Goal: Task Accomplishment & Management: Manage account settings

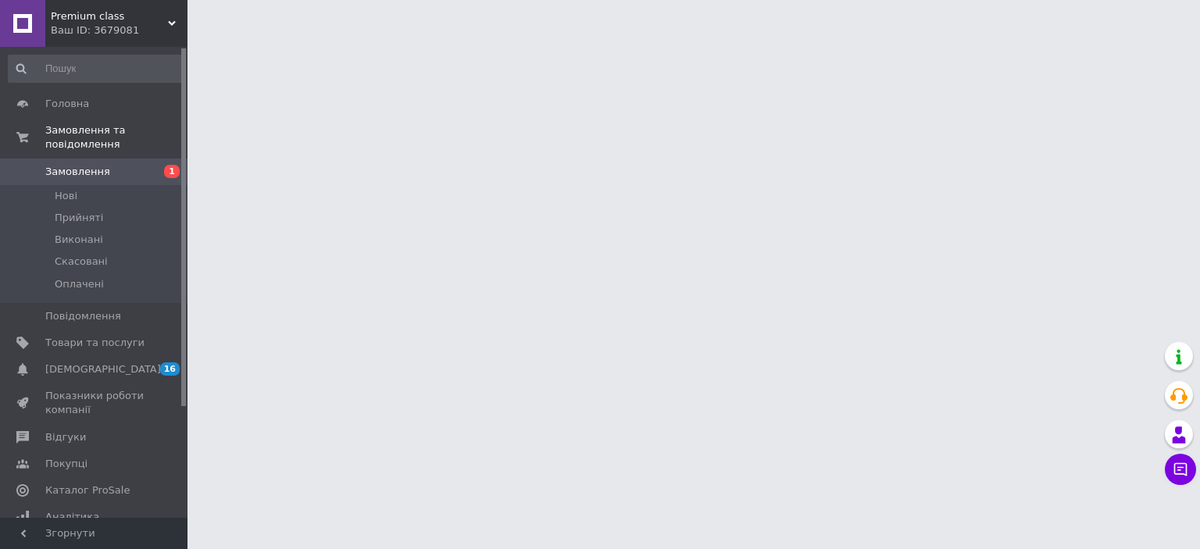
click at [106, 165] on span "Замовлення" at bounding box center [94, 172] width 99 height 14
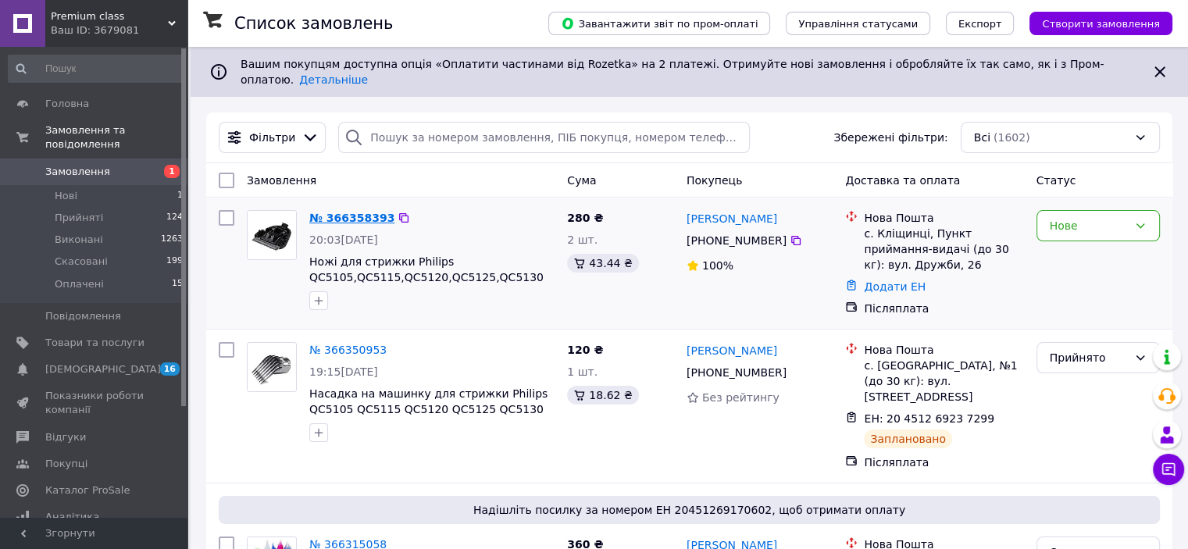
click at [343, 212] on link "№ 366358393" at bounding box center [351, 218] width 85 height 13
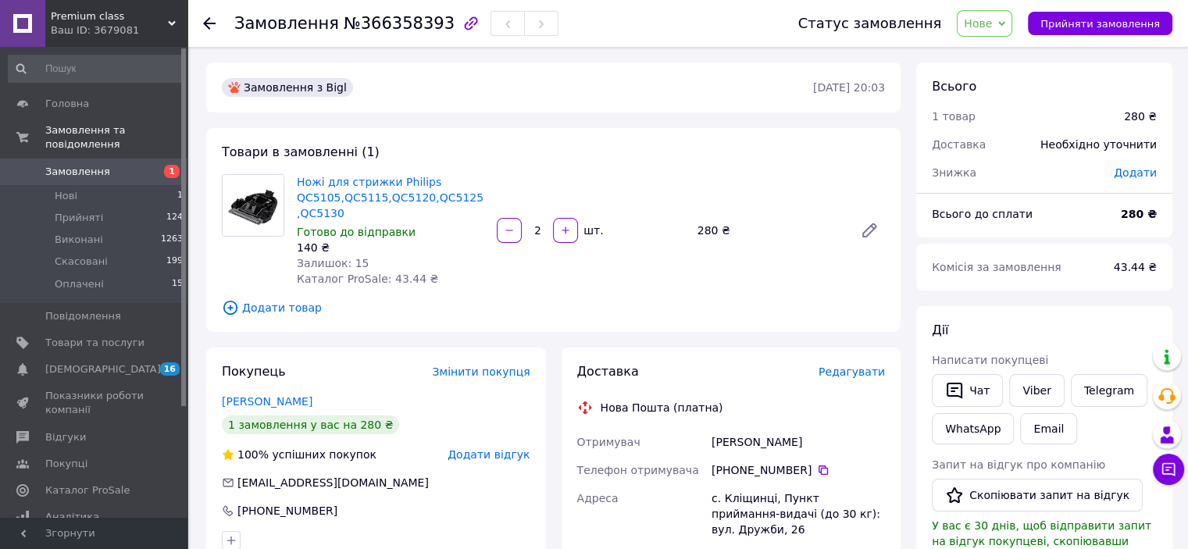
click at [992, 30] on span "Нове" at bounding box center [978, 23] width 28 height 13
click at [1000, 55] on li "Прийнято" at bounding box center [994, 54] width 72 height 23
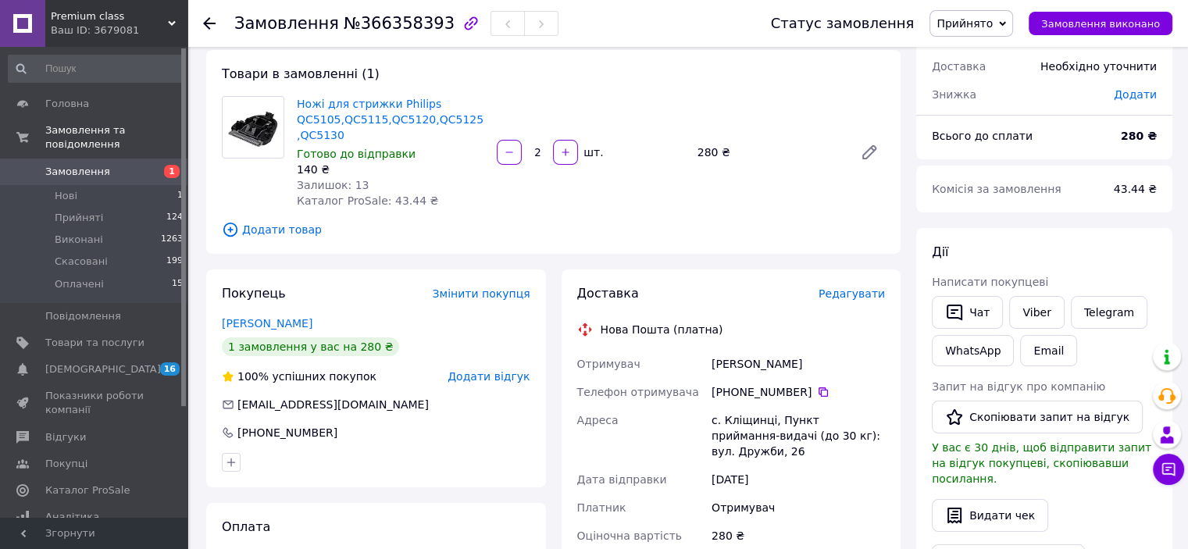
scroll to position [156, 0]
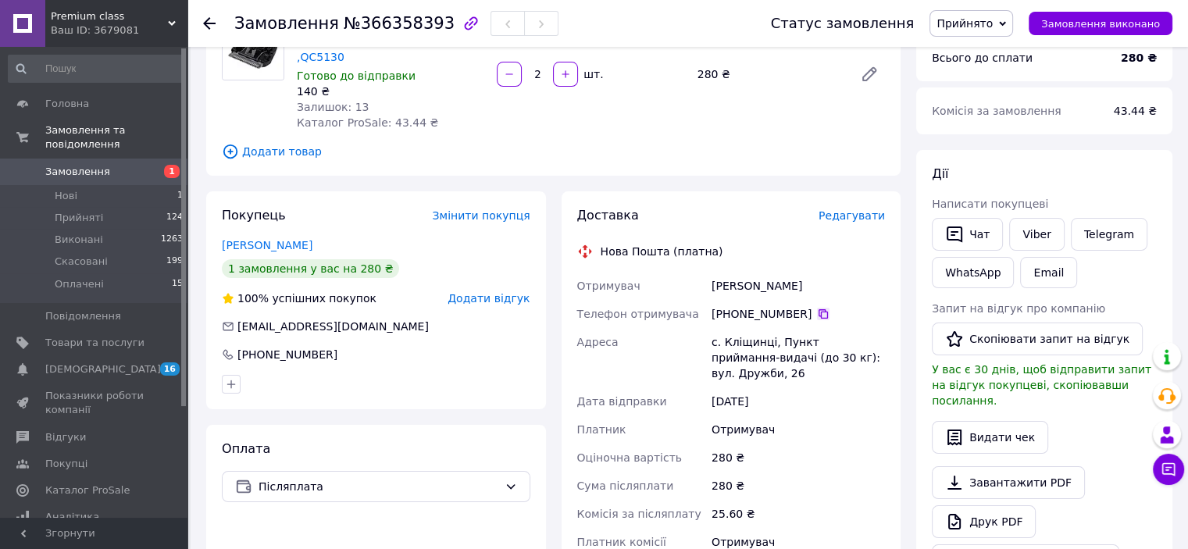
click at [817, 316] on icon at bounding box center [823, 314] width 13 height 13
drag, startPoint x: 707, startPoint y: 290, endPoint x: 760, endPoint y: 287, distance: 53.2
click at [760, 287] on div "Отримувач [PERSON_NAME] Телефон отримувача [PHONE_NUMBER]   Адреса с. Кліщинці,…" at bounding box center [731, 422] width 315 height 300
copy div "Отримувач [PERSON_NAME]"
drag, startPoint x: 703, startPoint y: 340, endPoint x: 766, endPoint y: 349, distance: 64.0
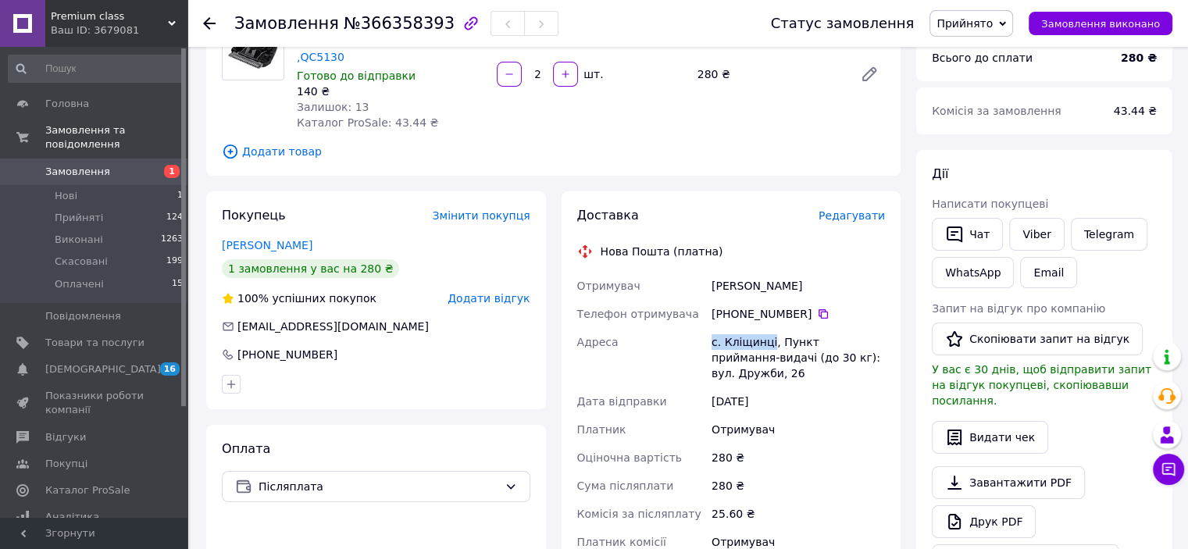
click at [766, 349] on div "Отримувач [PERSON_NAME] Телефон отримувача [PHONE_NUMBER]   Адреса с. Кліщинці,…" at bounding box center [731, 422] width 315 height 300
copy div "Адреса с. [GEOGRAPHIC_DATA]"
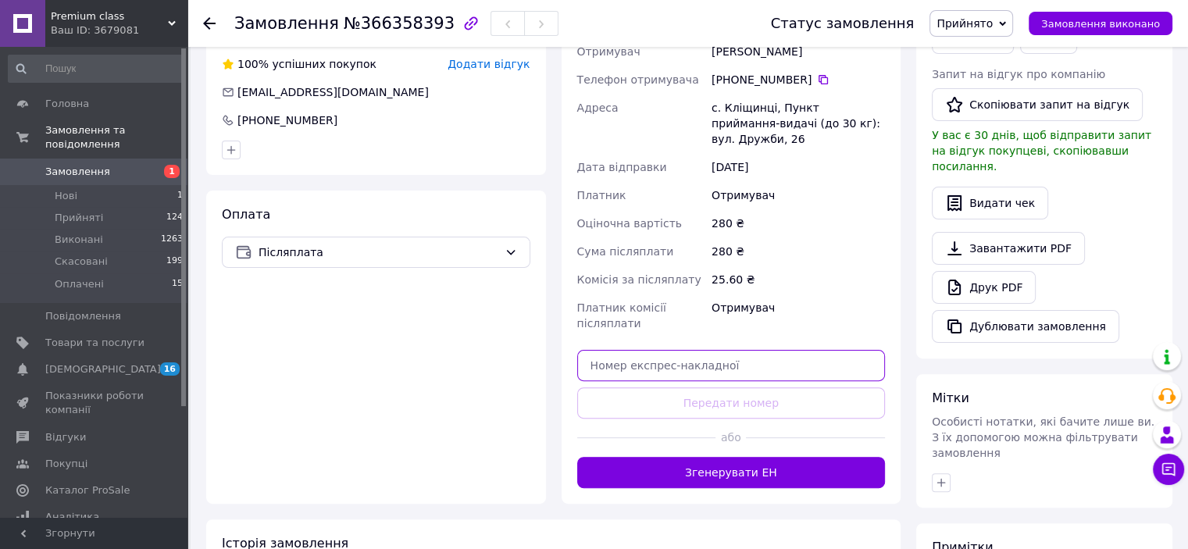
click at [766, 350] on input "text" at bounding box center [731, 365] width 309 height 31
paste input "20451269253215"
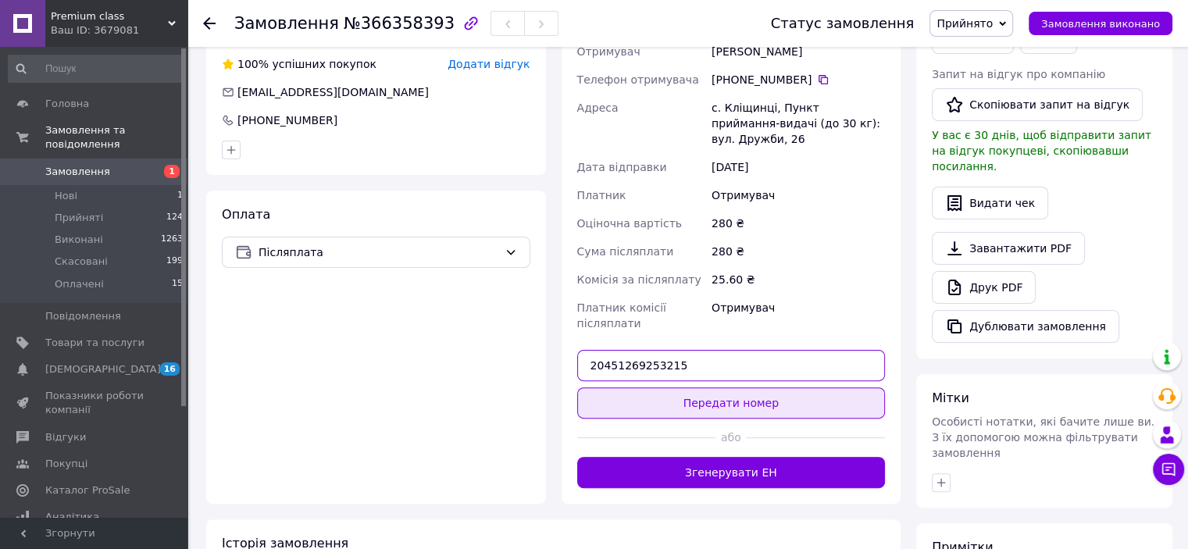
type input "20451269253215"
click at [831, 390] on button "Передати номер" at bounding box center [731, 403] width 309 height 31
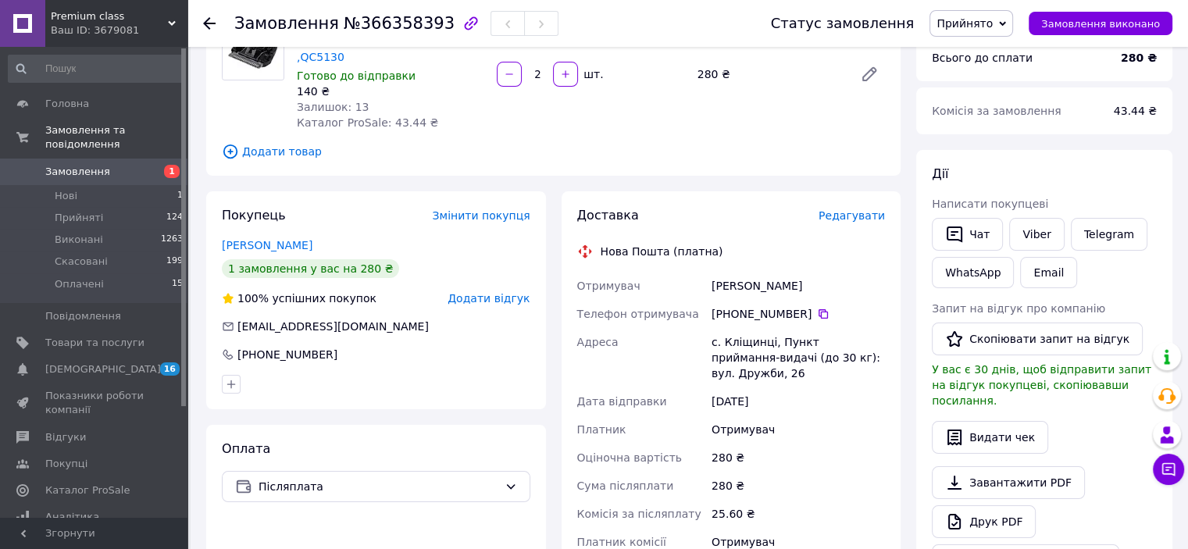
scroll to position [234, 0]
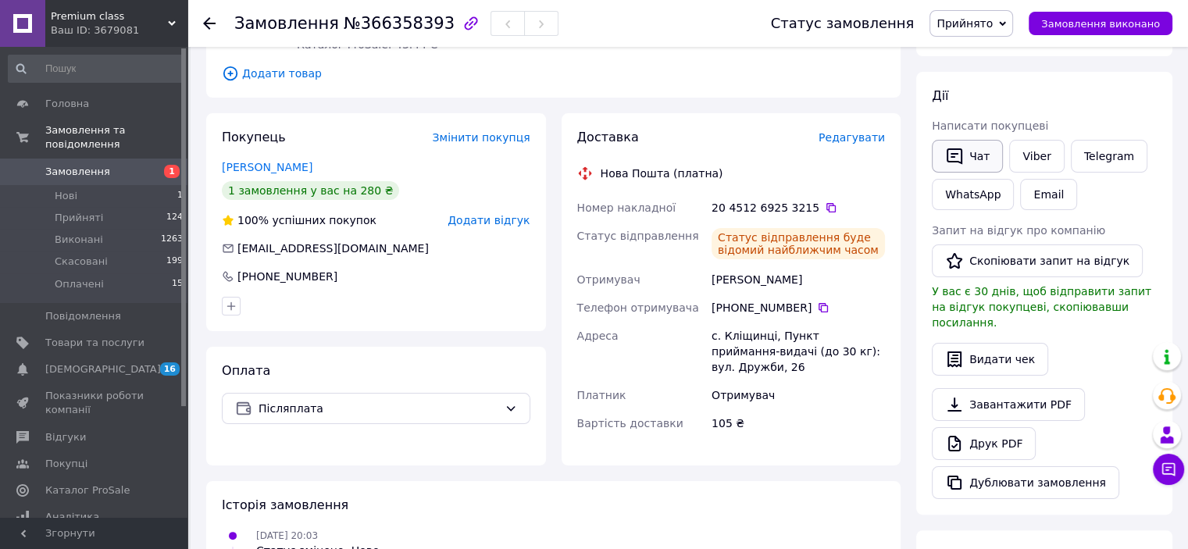
click at [982, 156] on button "Чат" at bounding box center [967, 156] width 71 height 33
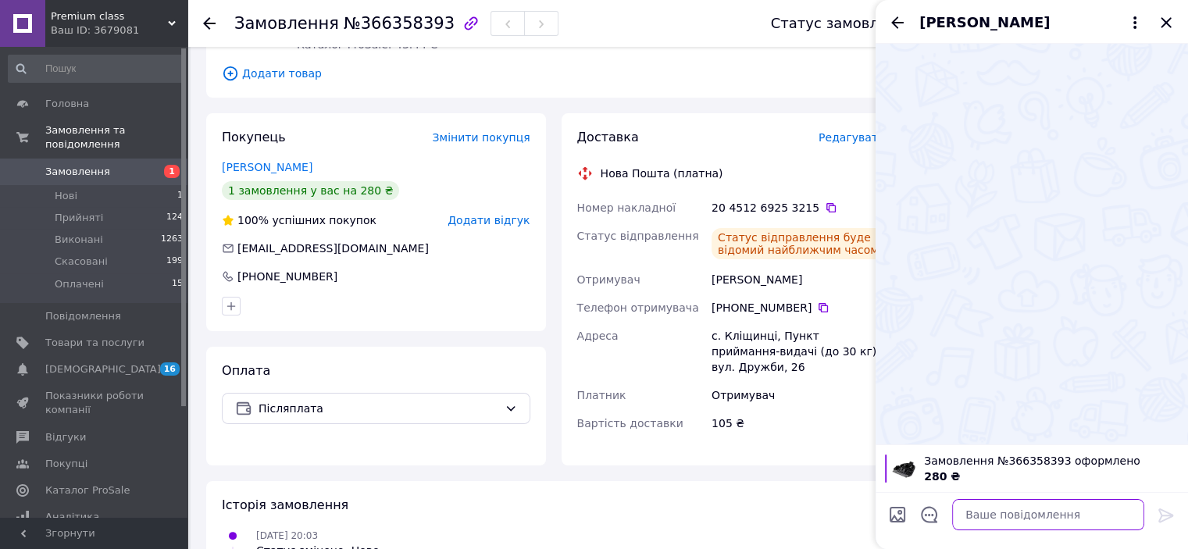
click at [1013, 513] on textarea at bounding box center [1048, 514] width 192 height 31
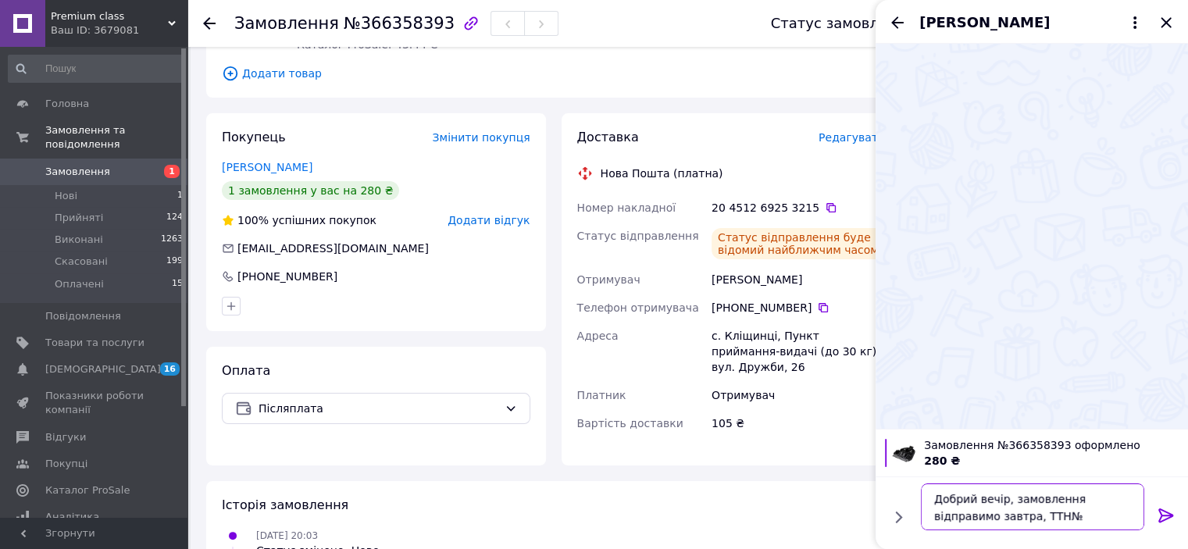
paste textarea "20451269253215"
click at [931, 524] on textarea "Добрий вечір, замовлення відправимо завтра, ТТН№20451269253215" at bounding box center [1032, 507] width 223 height 47
click at [1111, 526] on textarea "Добрий вечір, замовлення відправимо завтра,ТТН№20451269253215" at bounding box center [1032, 507] width 223 height 47
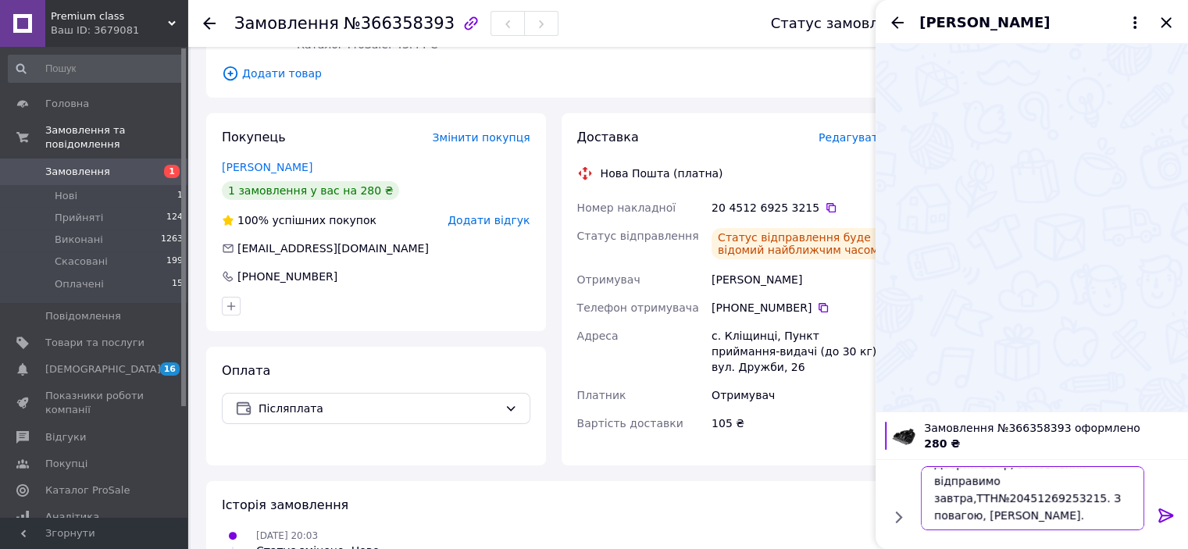
type textarea "Добрий вечір, замовлення відправимо завтра,ТТН№20451269253215. З повагою, [PERS…"
click at [1174, 516] on icon at bounding box center [1166, 515] width 19 height 19
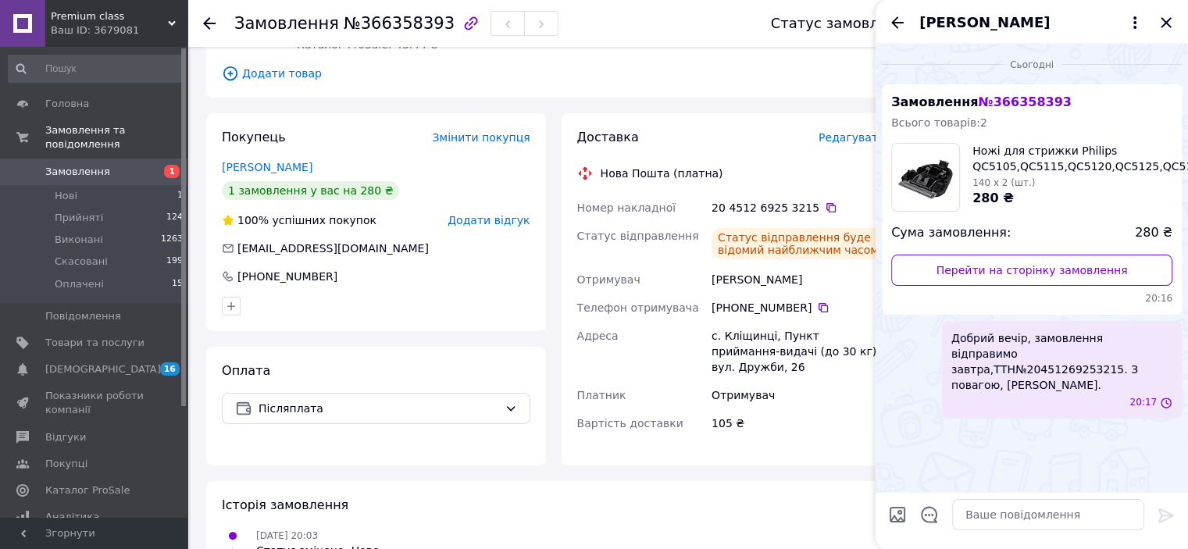
scroll to position [0, 0]
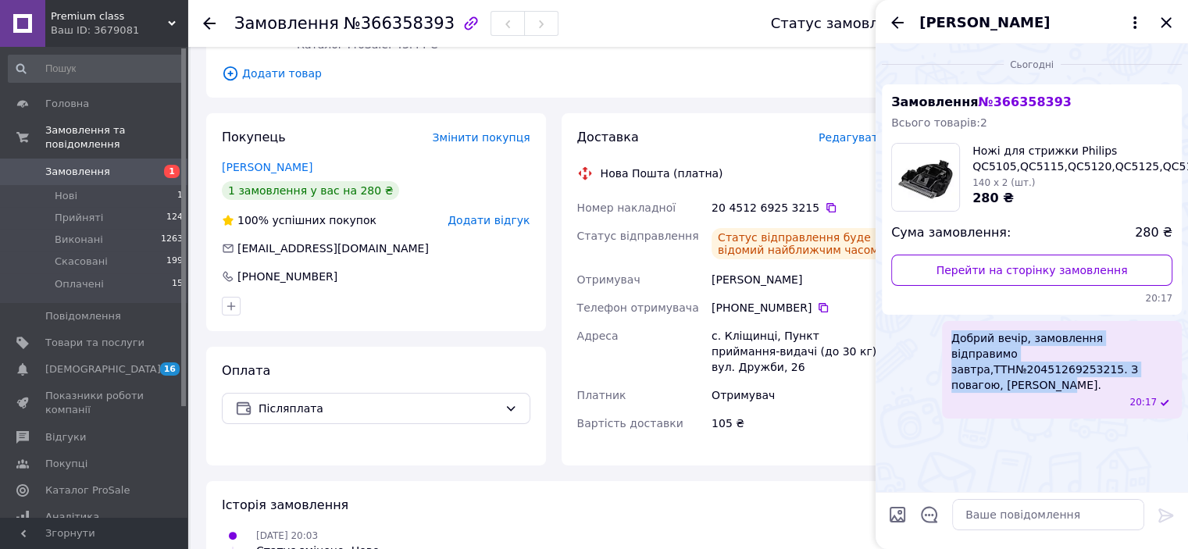
drag, startPoint x: 952, startPoint y: 335, endPoint x: 1038, endPoint y: 372, distance: 93.5
click at [1038, 372] on span "Добрий вечір, замовлення відправимо завтра,ТТН№20451269253215. З повагою, [PERS…" at bounding box center [1062, 361] width 221 height 63
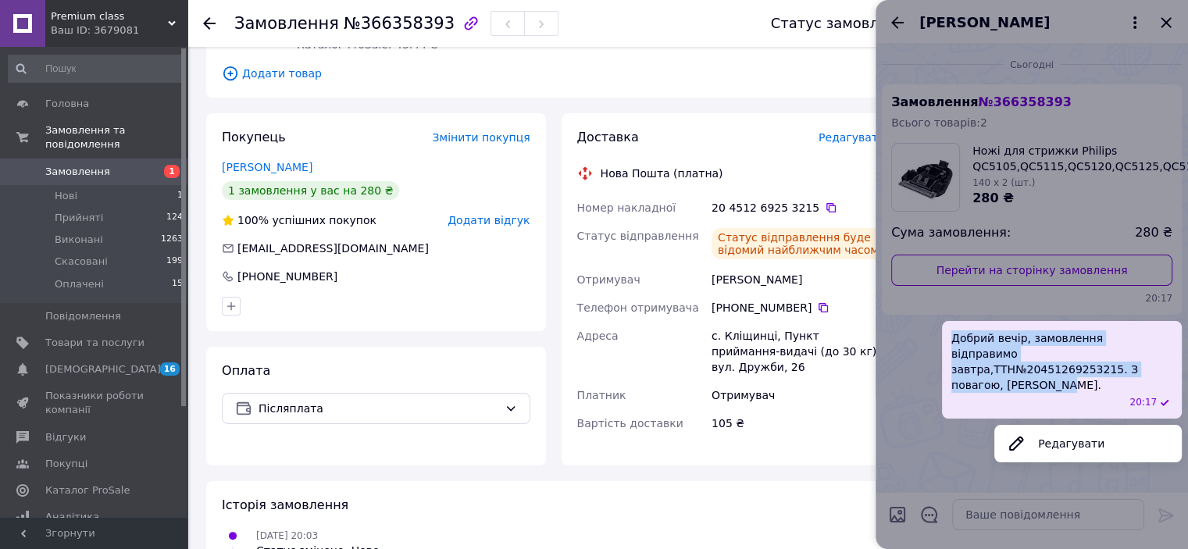
copy span "Добрий вечір, замовлення відправимо завтра,ТТН№20451269253215. З повагою, [PERS…"
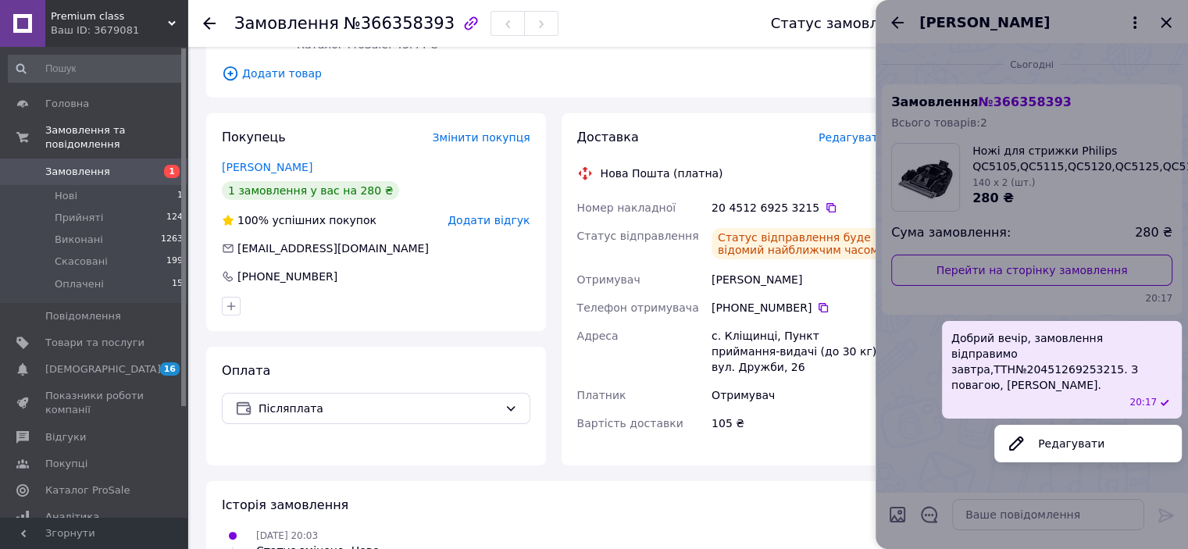
click at [1166, 21] on div at bounding box center [1032, 274] width 313 height 549
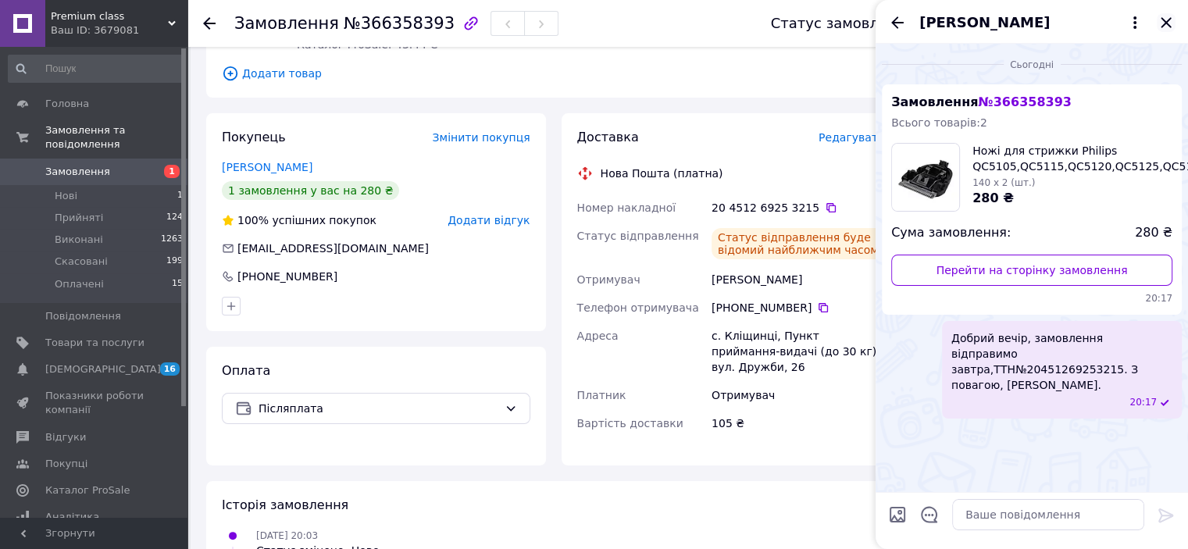
click at [1164, 18] on icon "Закрити" at bounding box center [1166, 22] width 19 height 19
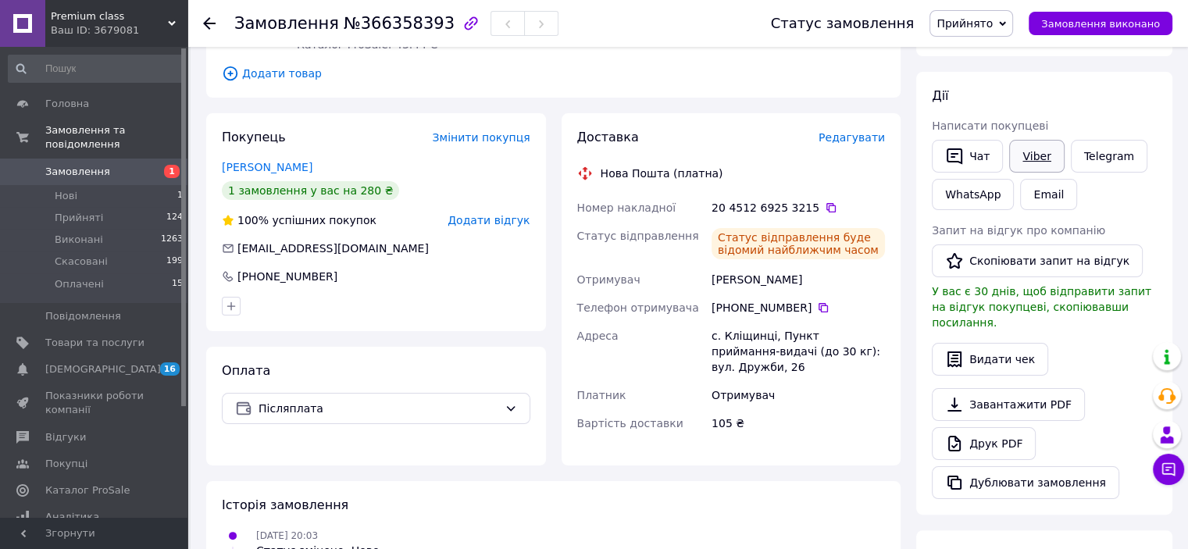
click at [1043, 159] on link "Viber" at bounding box center [1036, 156] width 55 height 33
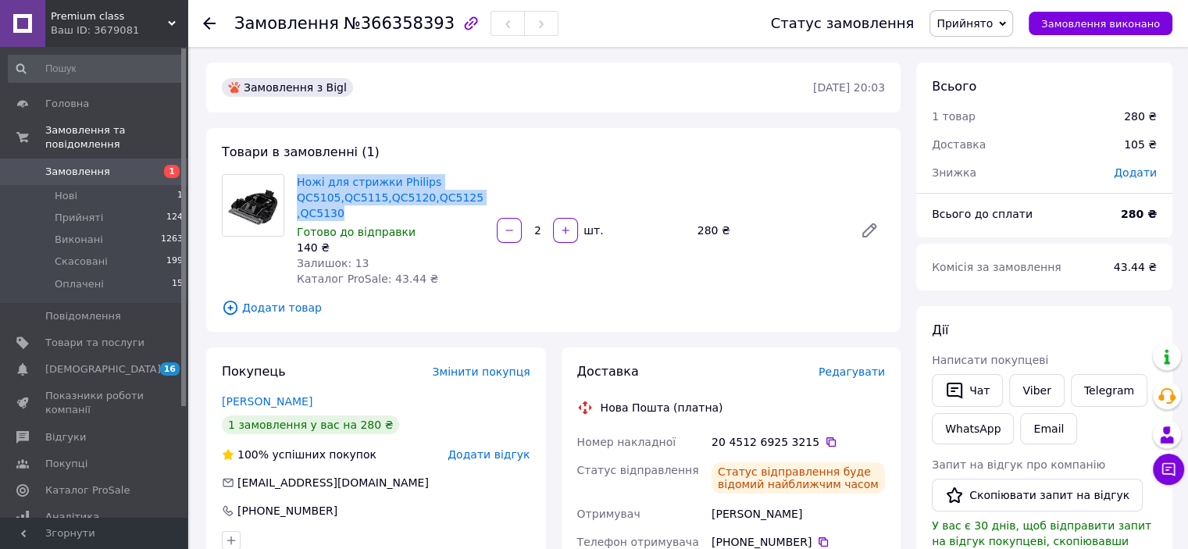
drag, startPoint x: 291, startPoint y: 180, endPoint x: 345, endPoint y: 211, distance: 61.2
click at [345, 211] on div "Ножі для стрижки Philips QC5105,QC5115,QC5120,QC5125,QC5130 Готово до відправки…" at bounding box center [391, 230] width 200 height 119
copy link "Ножі для стрижки Philips QC5105,QC5115,QC5120,QC5125,QC5130"
click at [630, 266] on div "Ножі для стрижки Philips QC5105,QC5115,QC5120,QC5125,QC5130 Готово до відправки…" at bounding box center [591, 230] width 601 height 119
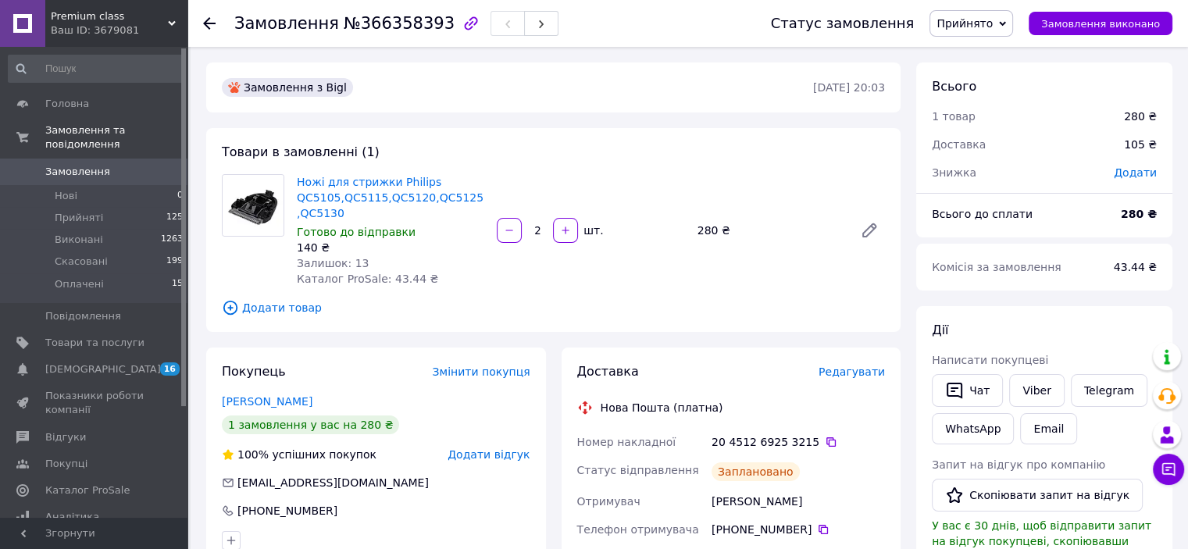
click at [113, 165] on span "Замовлення" at bounding box center [94, 172] width 99 height 14
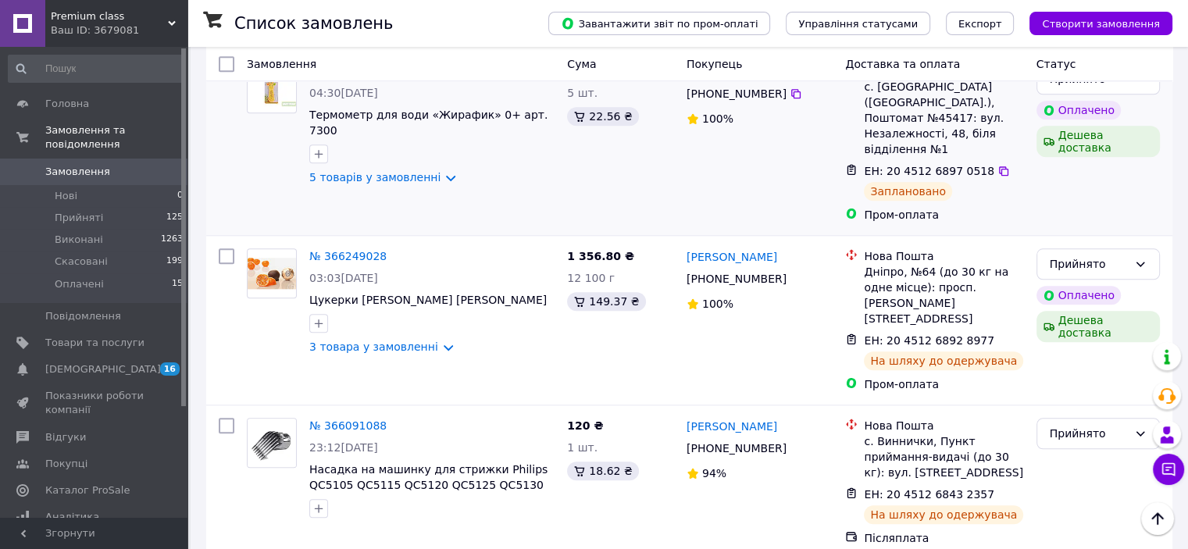
scroll to position [1719, 0]
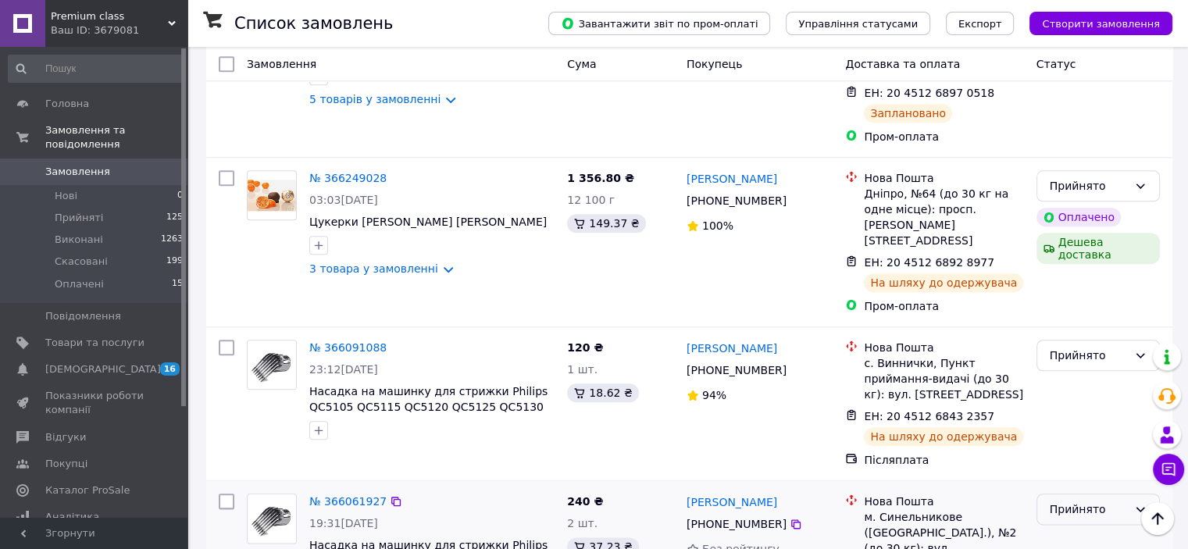
click at [1090, 501] on div "Прийнято" at bounding box center [1089, 509] width 78 height 17
click at [1072, 371] on li "Виконано" at bounding box center [1098, 372] width 122 height 28
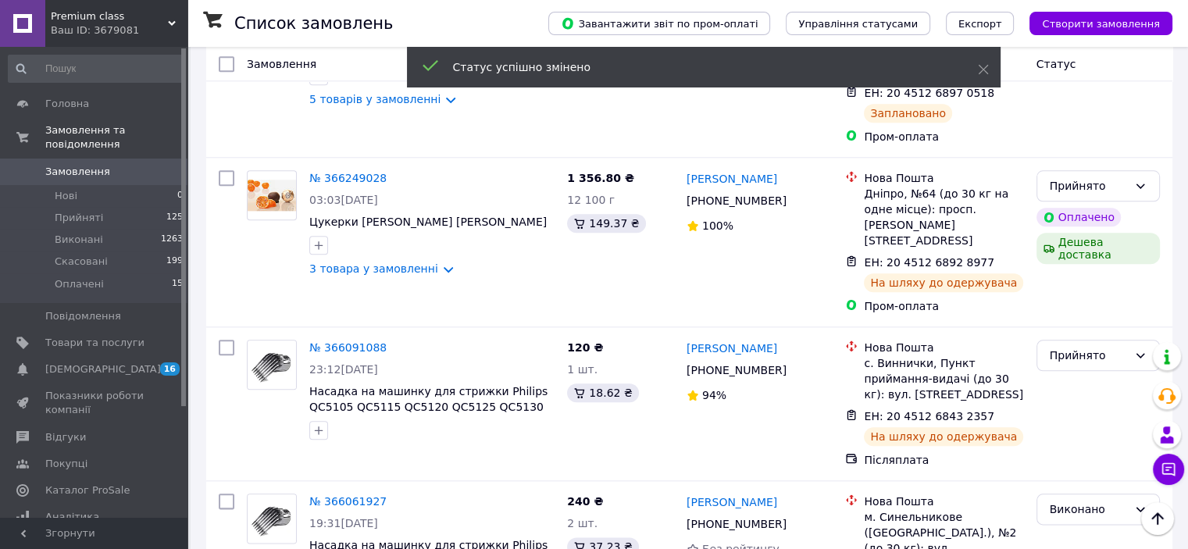
click at [353, 495] on link "№ 366061927" at bounding box center [347, 501] width 77 height 13
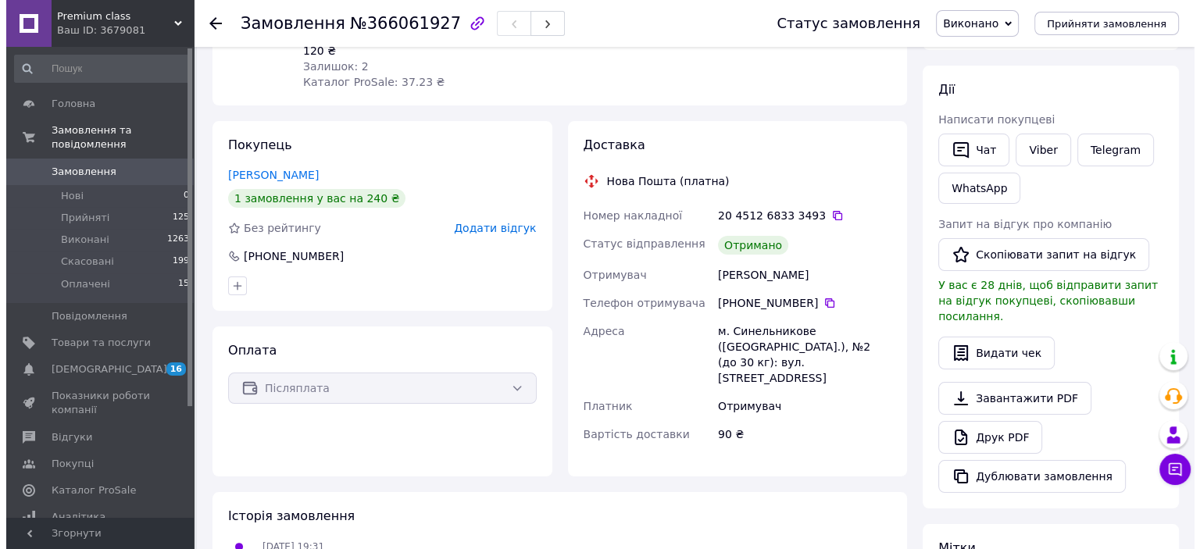
scroll to position [134, 0]
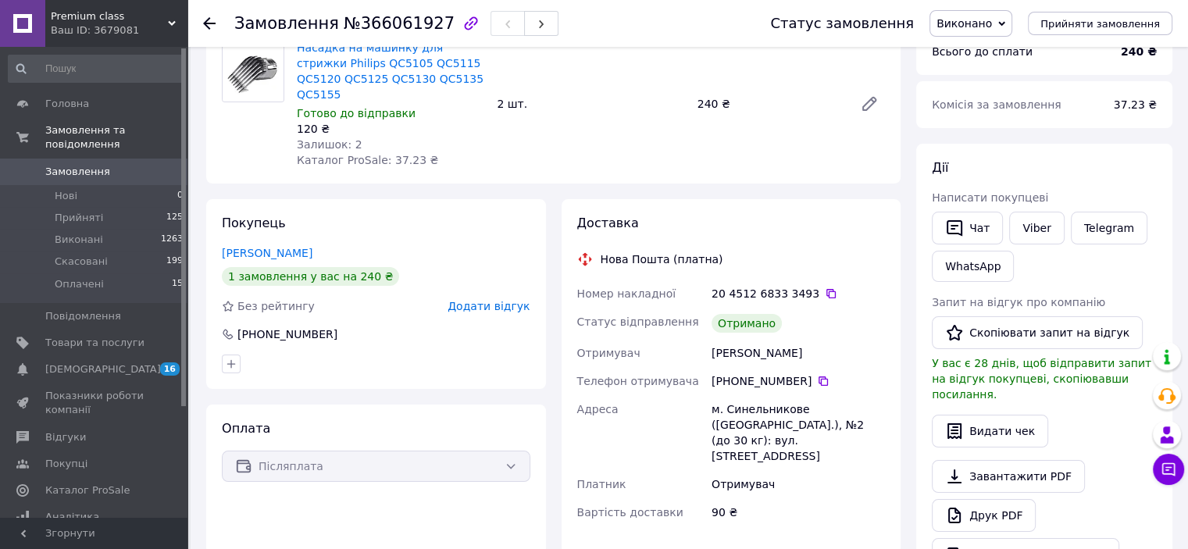
click at [482, 300] on span "Додати відгук" at bounding box center [489, 306] width 82 height 13
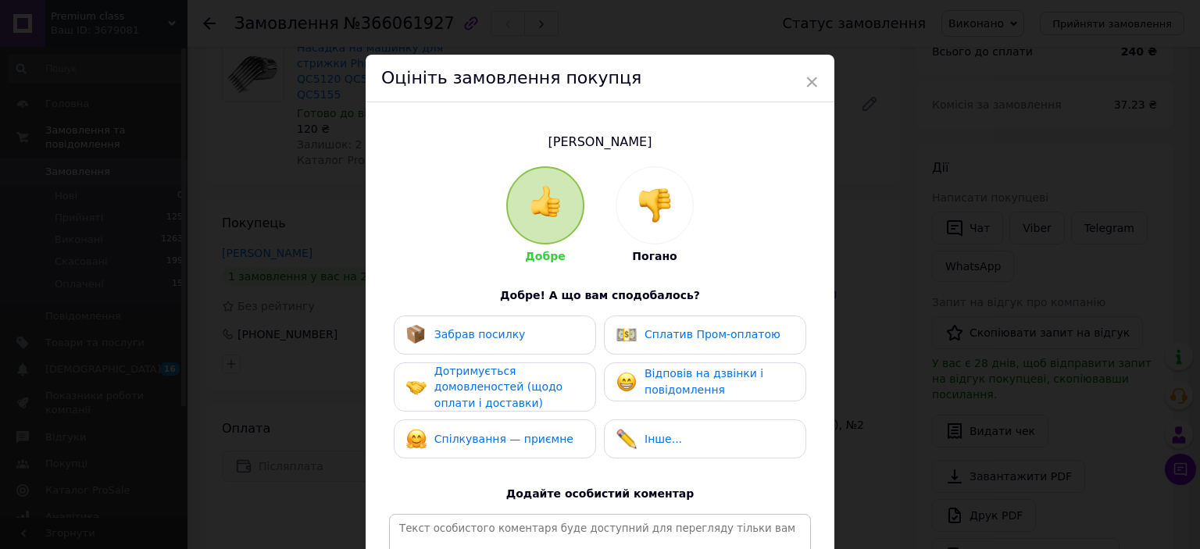
click at [488, 333] on span "Забрав посилку" at bounding box center [479, 334] width 91 height 13
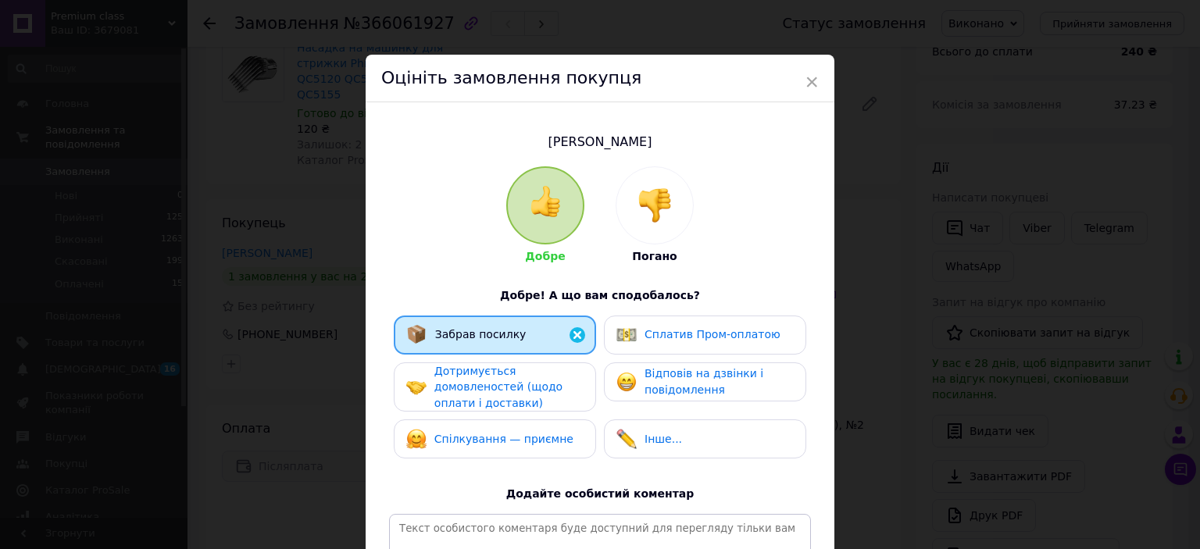
click at [484, 387] on span "Дотримується домовленостей (щодо оплати і доставки)" at bounding box center [498, 387] width 128 height 45
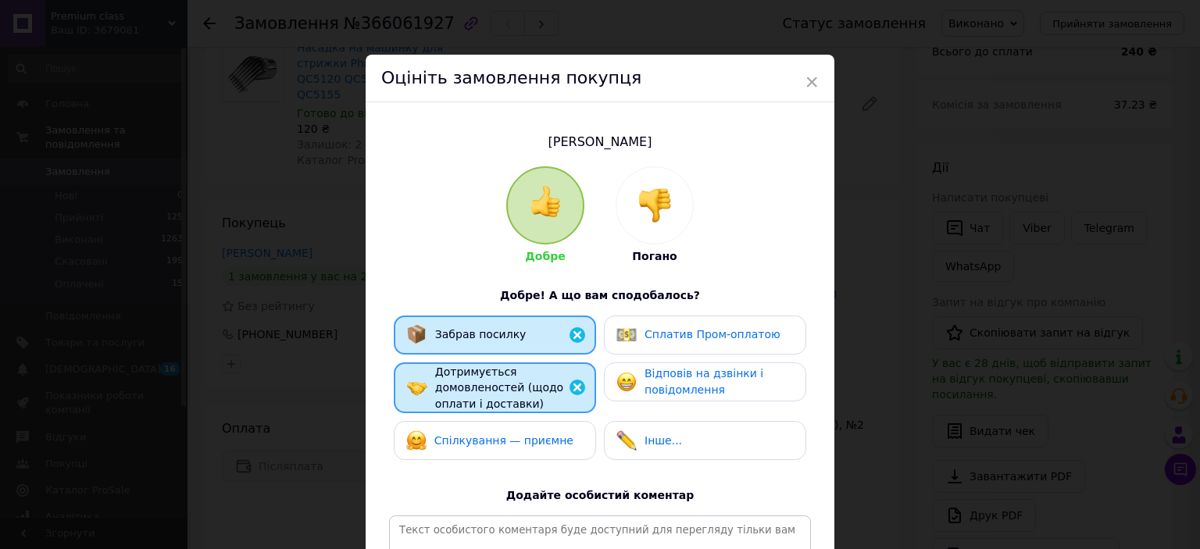
drag, startPoint x: 497, startPoint y: 441, endPoint x: 509, endPoint y: 441, distance: 12.5
click at [503, 443] on span "Спілкування — приємне" at bounding box center [503, 440] width 139 height 13
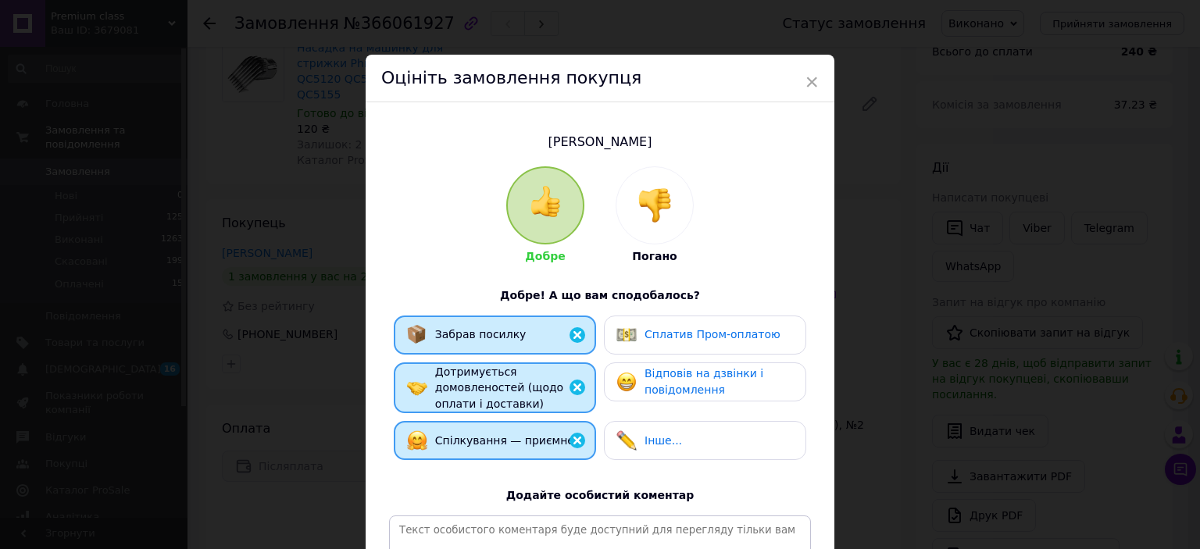
click at [694, 377] on span "Відповів на дзвінки і повідомлення" at bounding box center [704, 381] width 119 height 29
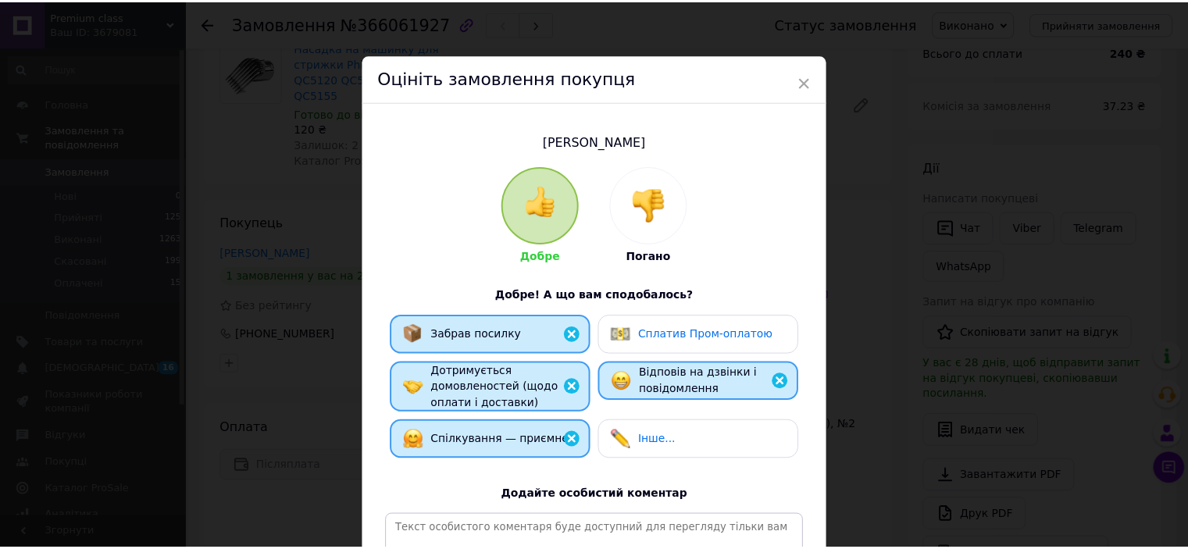
scroll to position [156, 0]
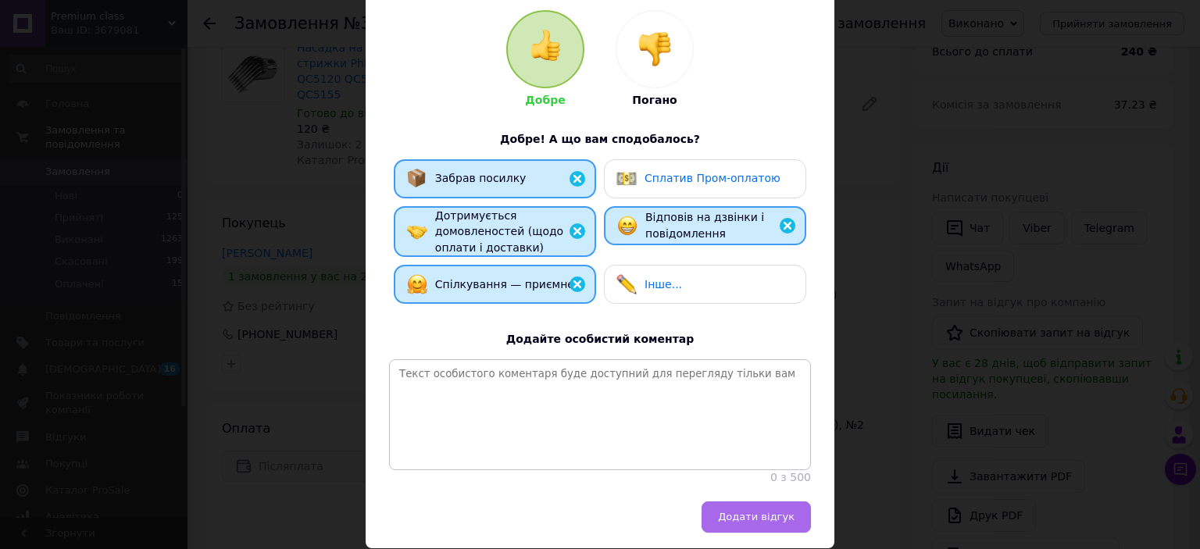
click at [746, 523] on span "Додати відгук" at bounding box center [756, 517] width 77 height 12
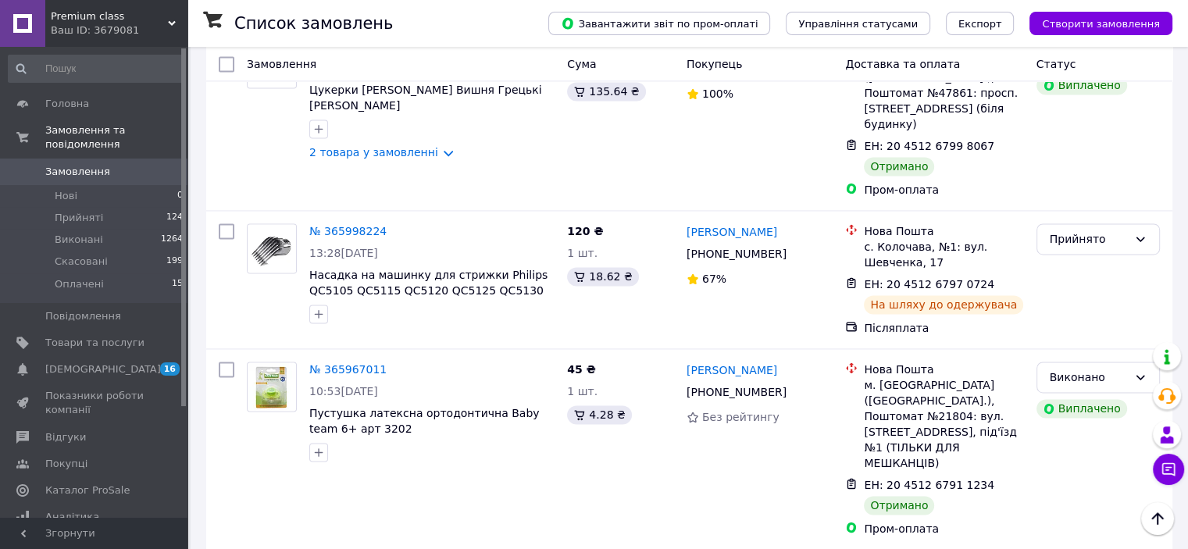
scroll to position [2422, 0]
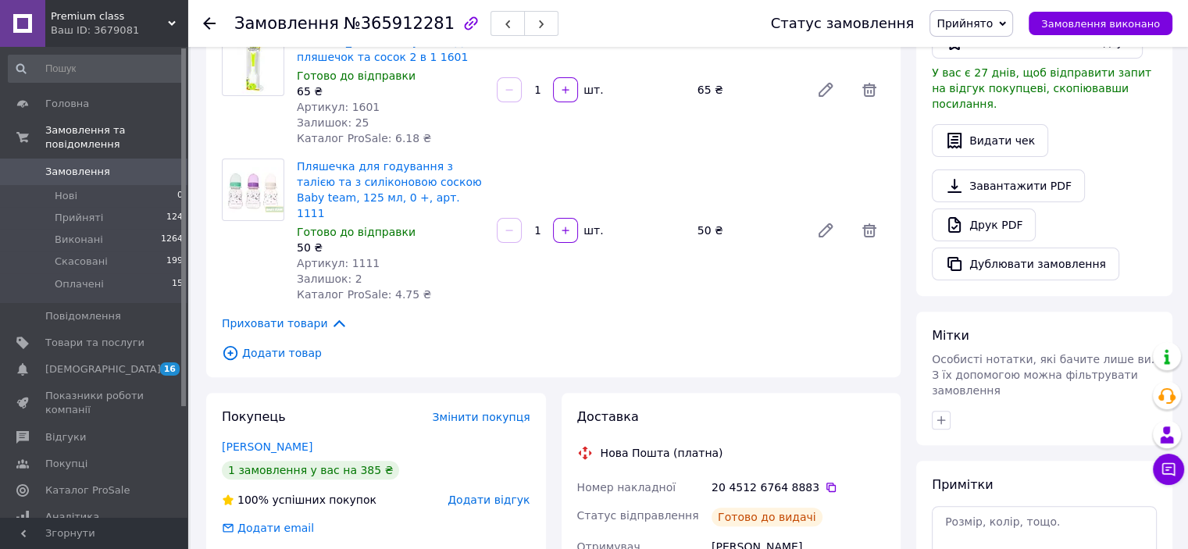
scroll to position [219, 0]
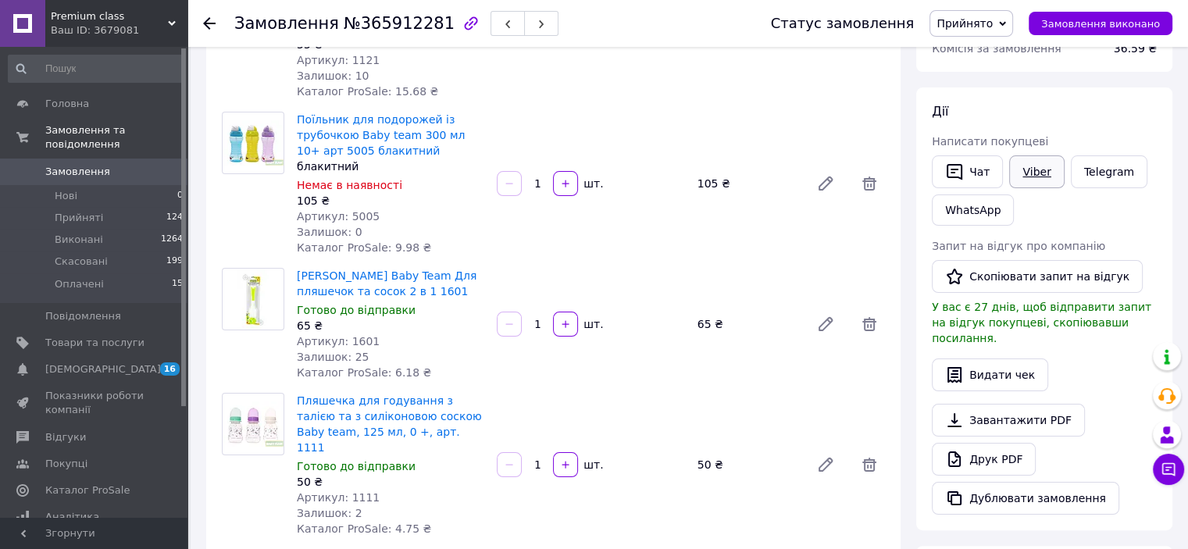
click at [1027, 172] on link "Viber" at bounding box center [1036, 171] width 55 height 33
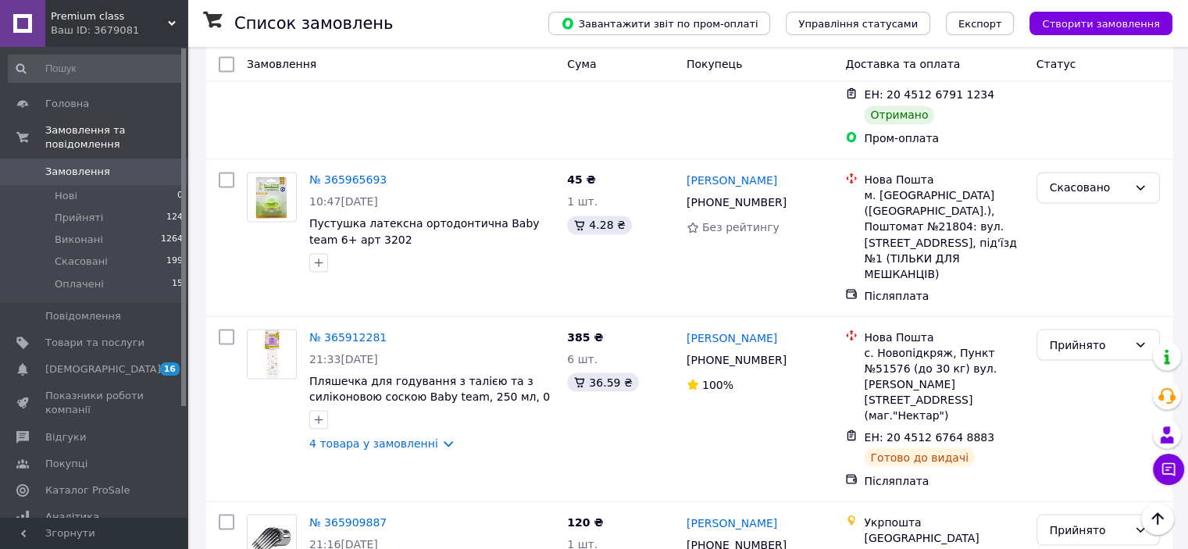
scroll to position [2813, 0]
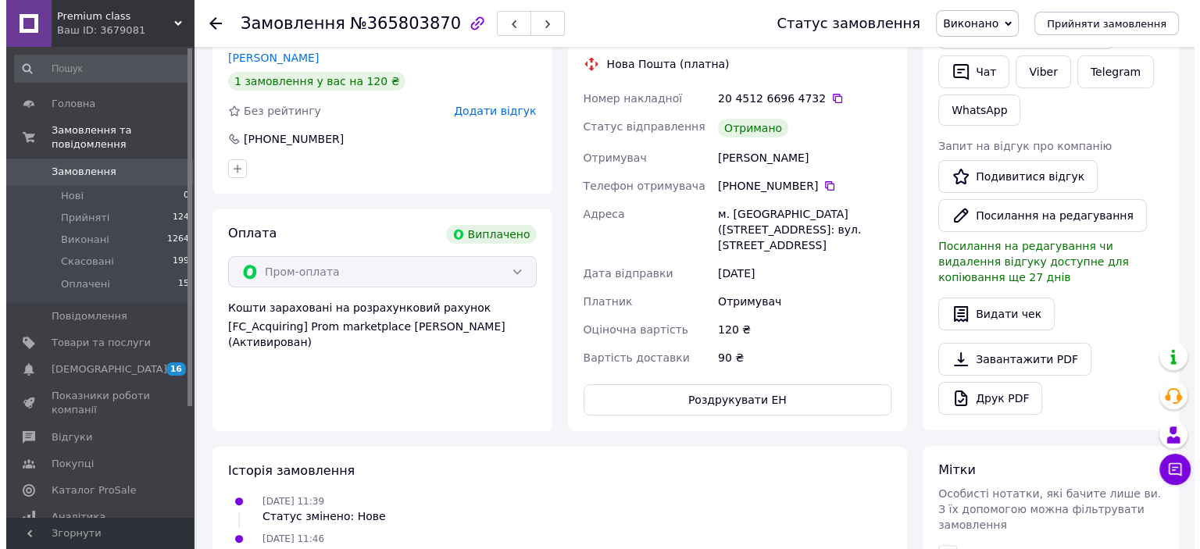
scroll to position [252, 0]
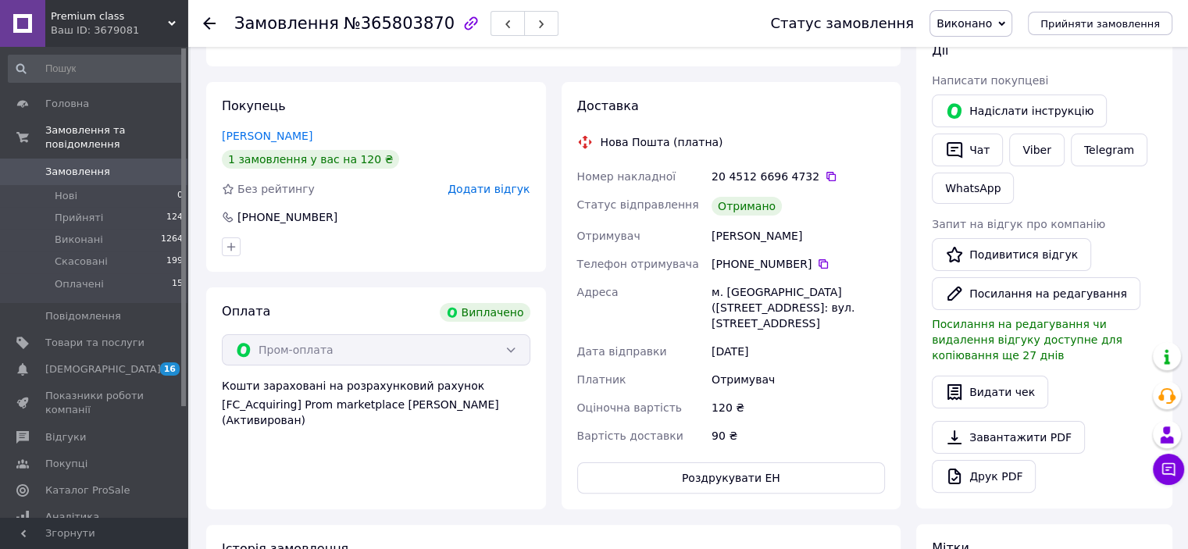
click at [494, 183] on span "Додати відгук" at bounding box center [489, 189] width 82 height 13
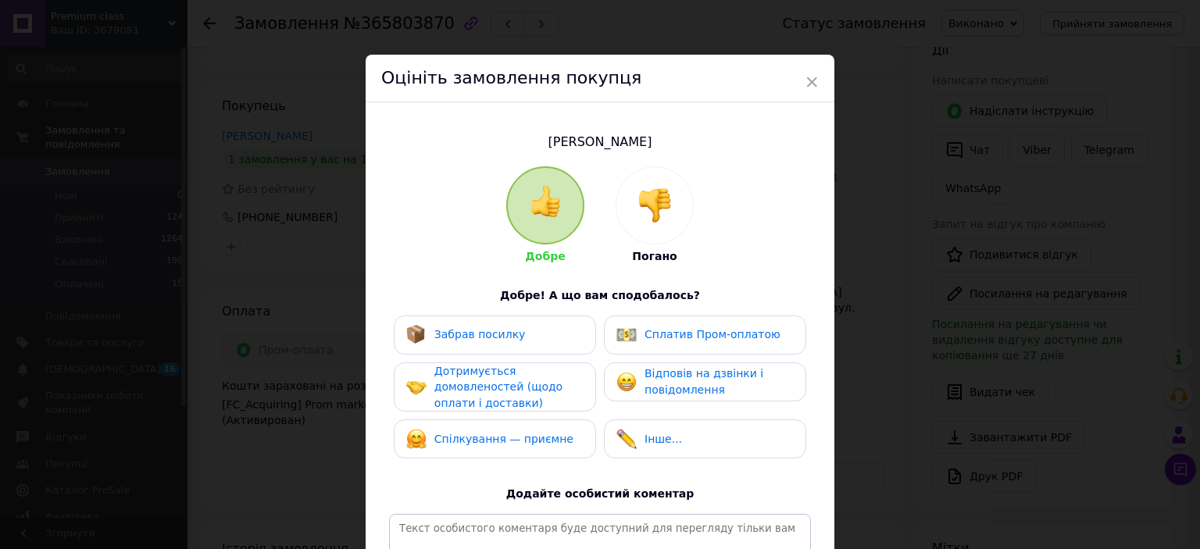
click at [473, 334] on span "Забрав посилку" at bounding box center [479, 334] width 91 height 13
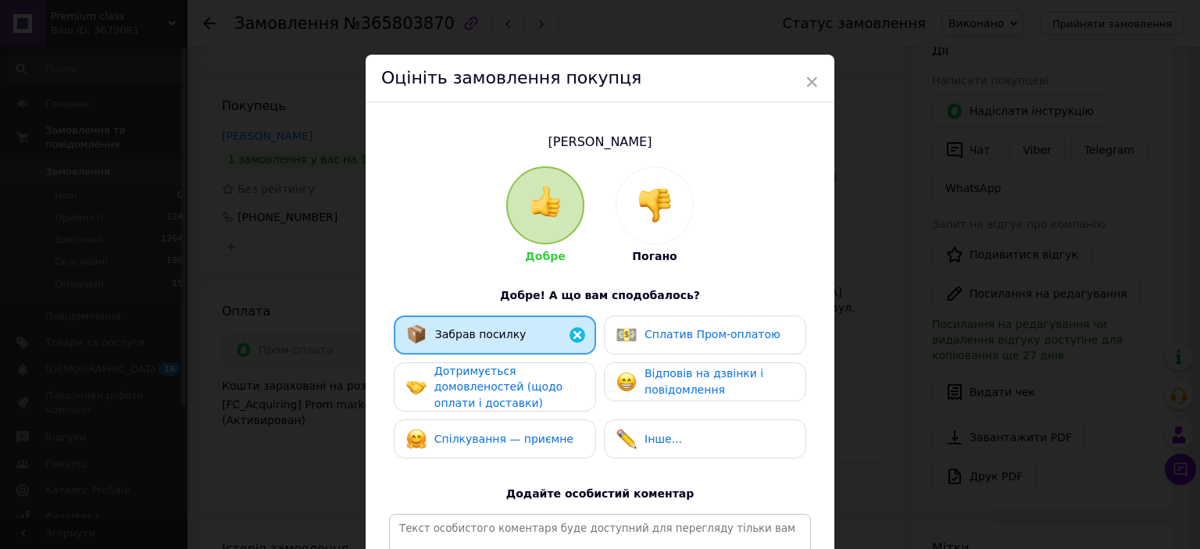
drag, startPoint x: 468, startPoint y: 376, endPoint x: 469, endPoint y: 391, distance: 14.9
click at [469, 380] on span "Дотримується домовленостей (щодо оплати і доставки)" at bounding box center [498, 387] width 128 height 45
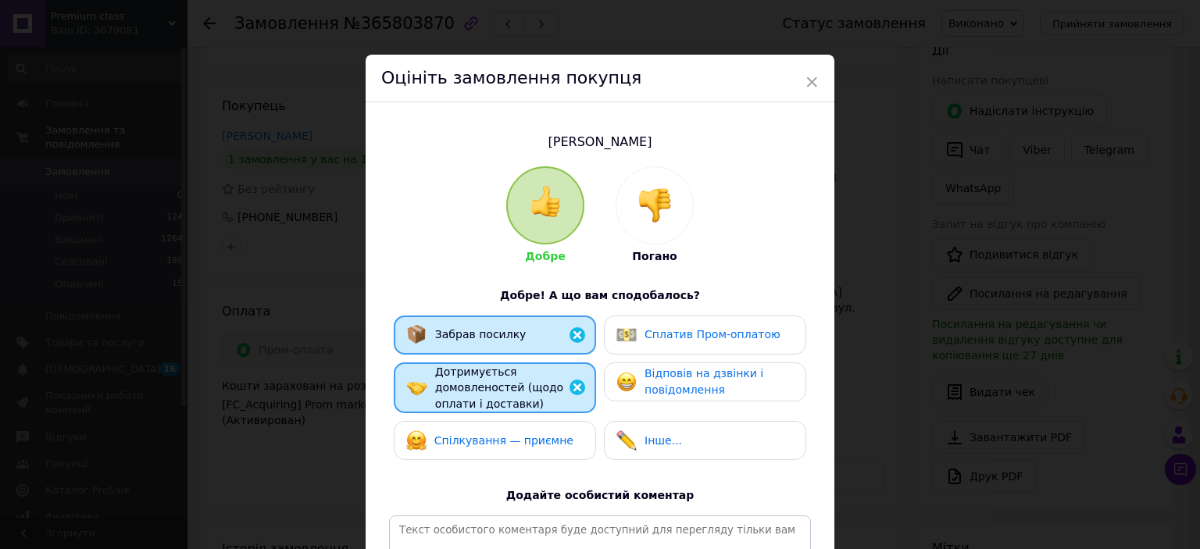
click at [465, 443] on span "Спілкування — приємне" at bounding box center [503, 440] width 139 height 13
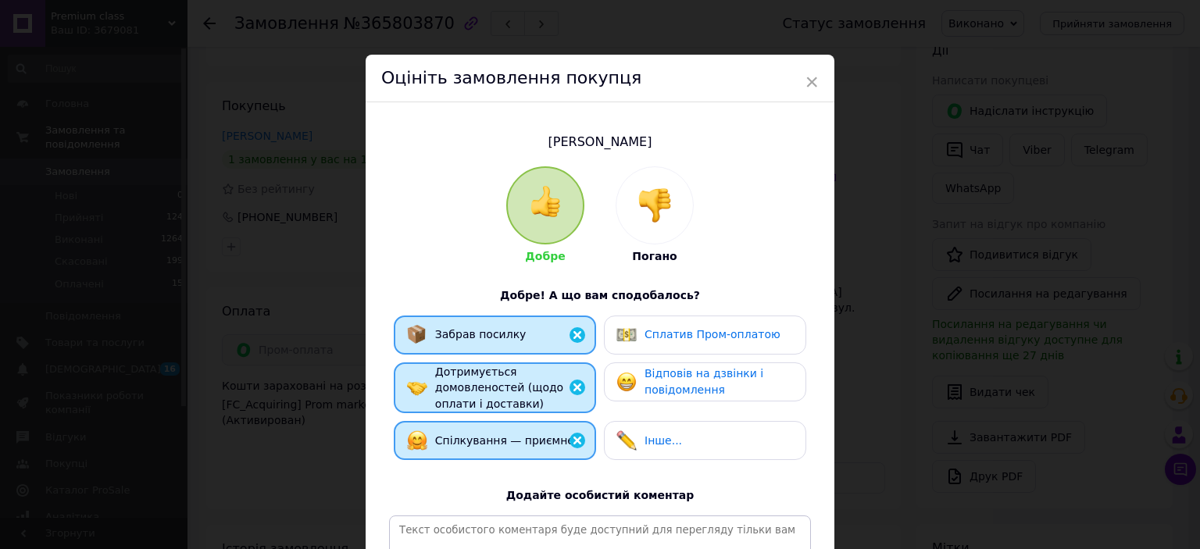
click at [687, 322] on div "Сплатив Пром-оплатою" at bounding box center [705, 335] width 202 height 39
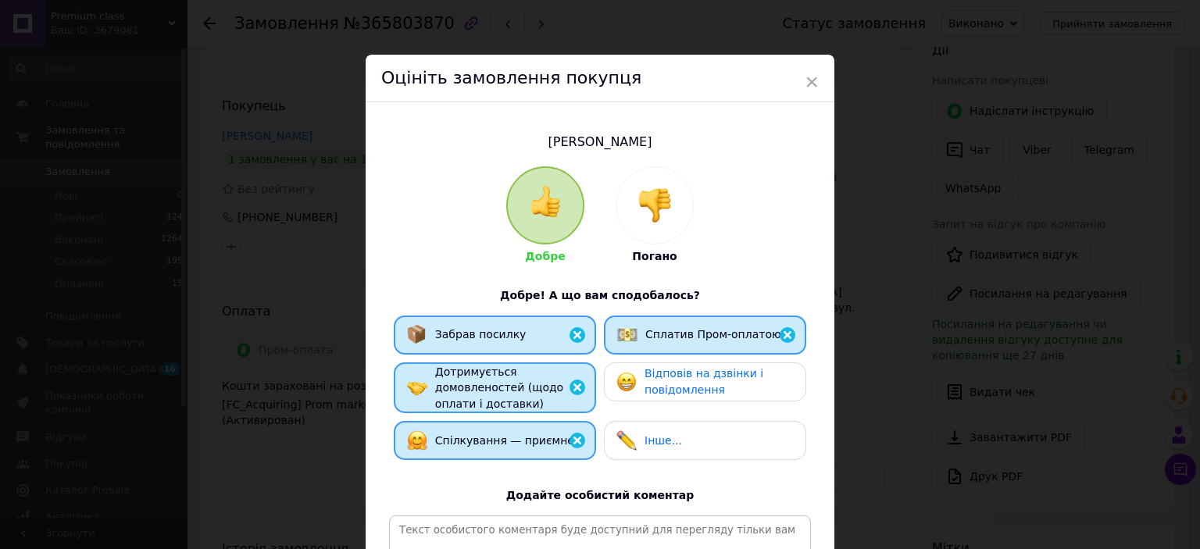
click at [681, 388] on span "Відповів на дзвінки і повідомлення" at bounding box center [704, 381] width 119 height 29
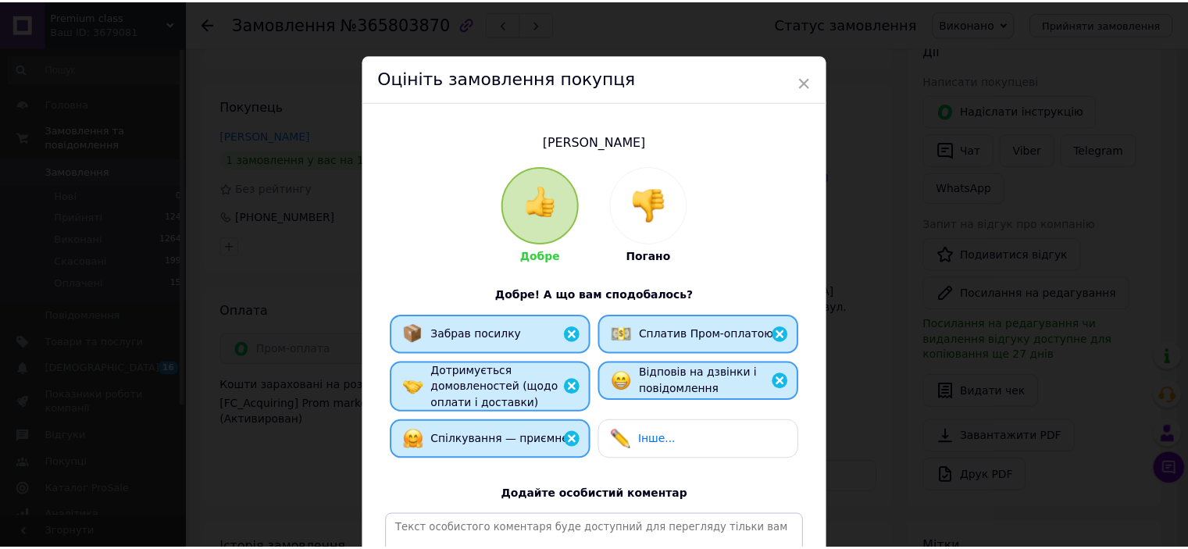
scroll to position [224, 0]
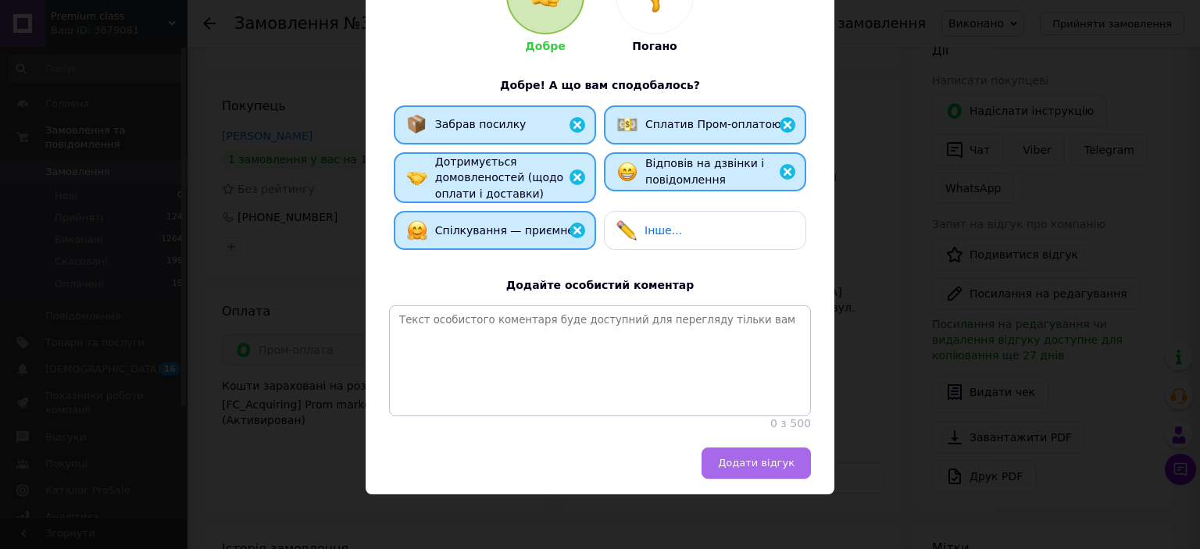
click at [730, 457] on span "Додати відгук" at bounding box center [756, 463] width 77 height 12
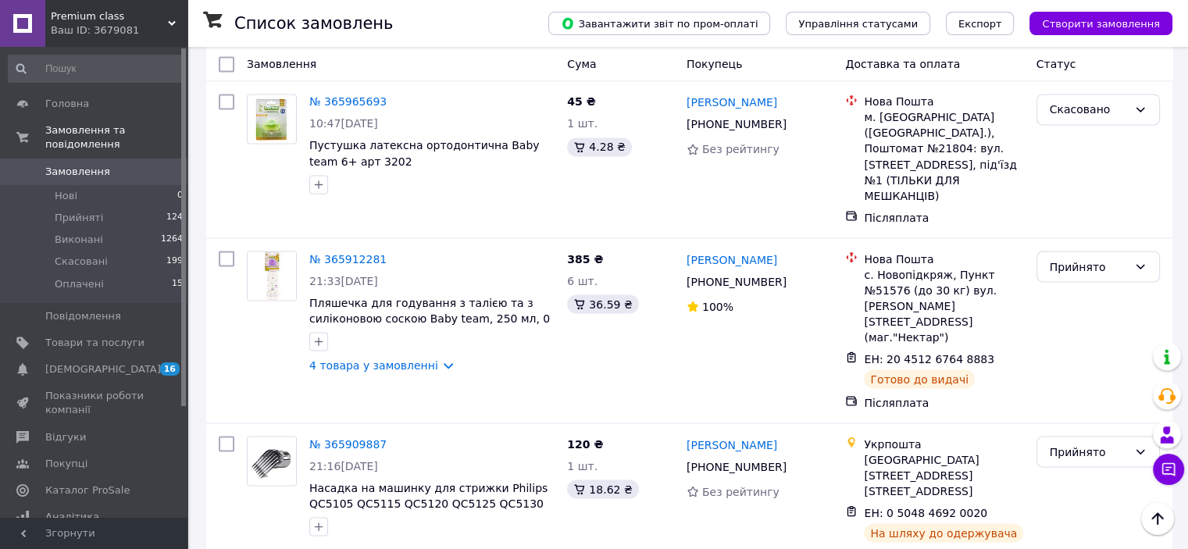
scroll to position [2856, 0]
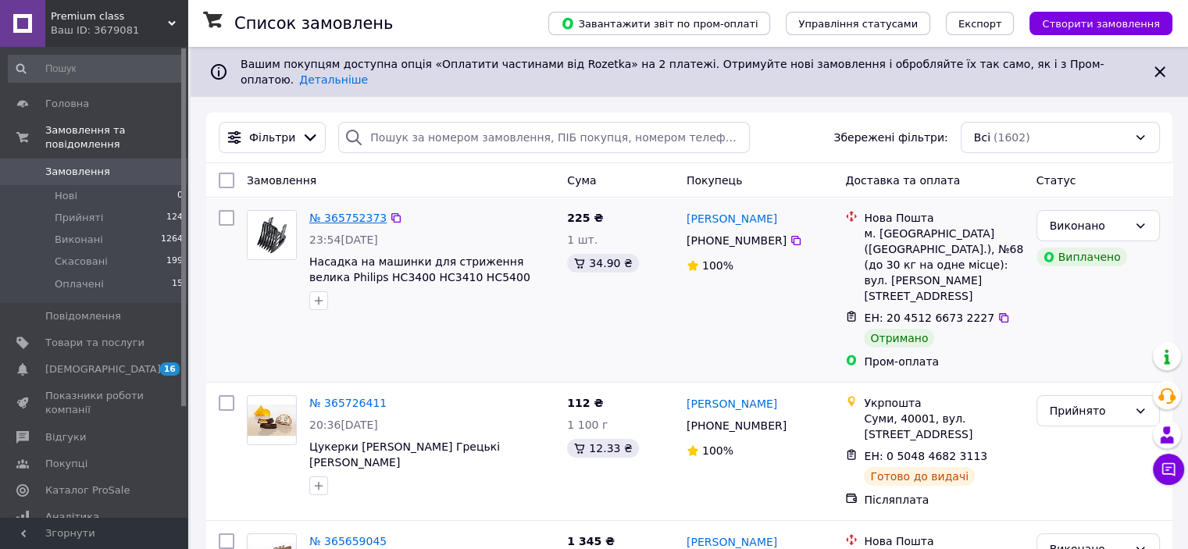
click at [344, 212] on link "№ 365752373" at bounding box center [347, 218] width 77 height 13
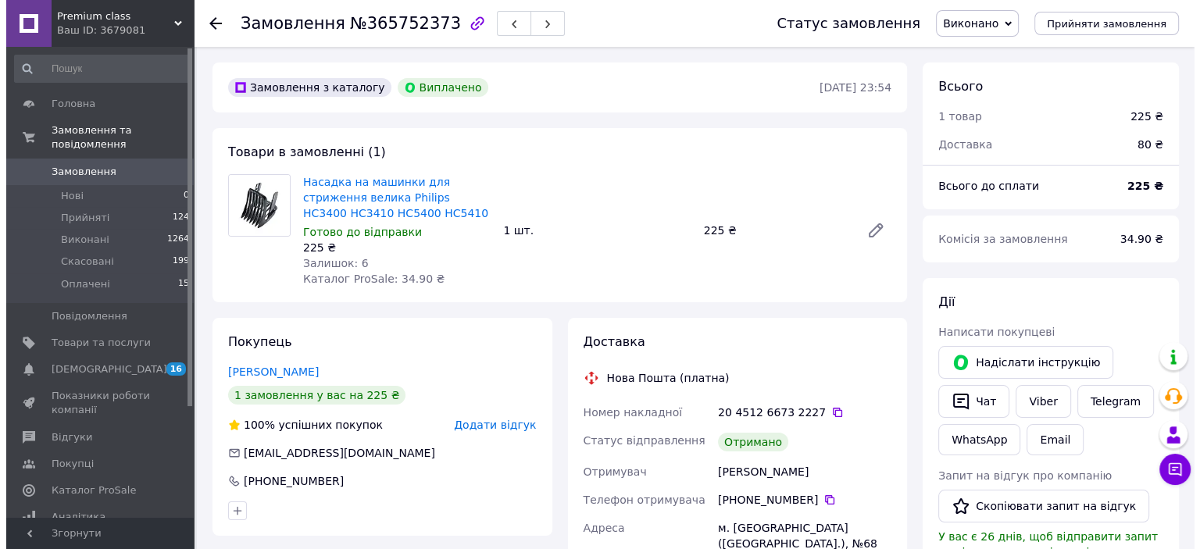
scroll to position [156, 0]
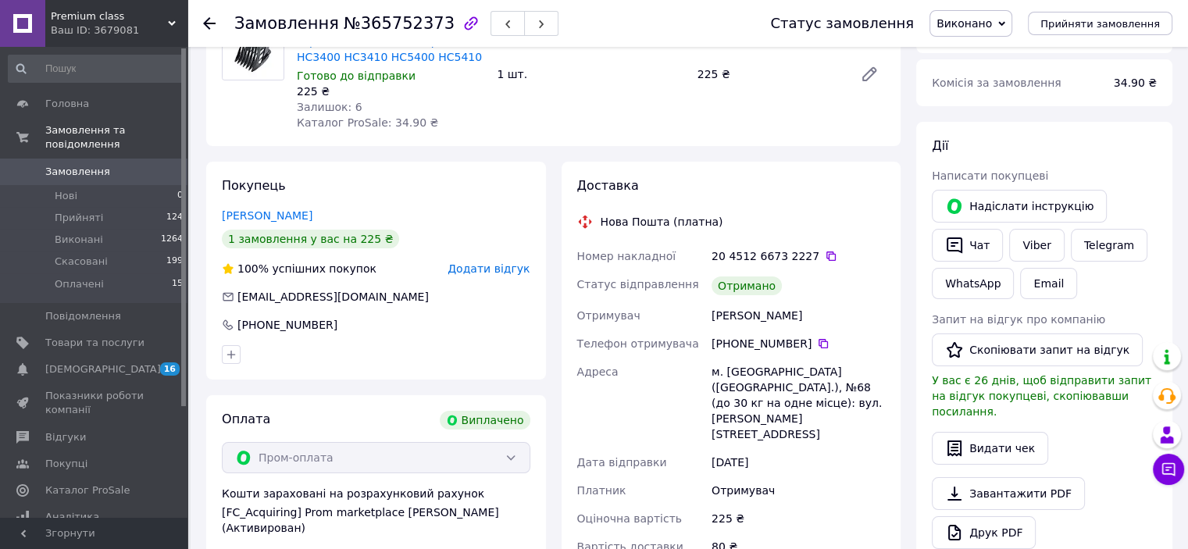
click at [475, 270] on span "Додати відгук" at bounding box center [489, 269] width 82 height 13
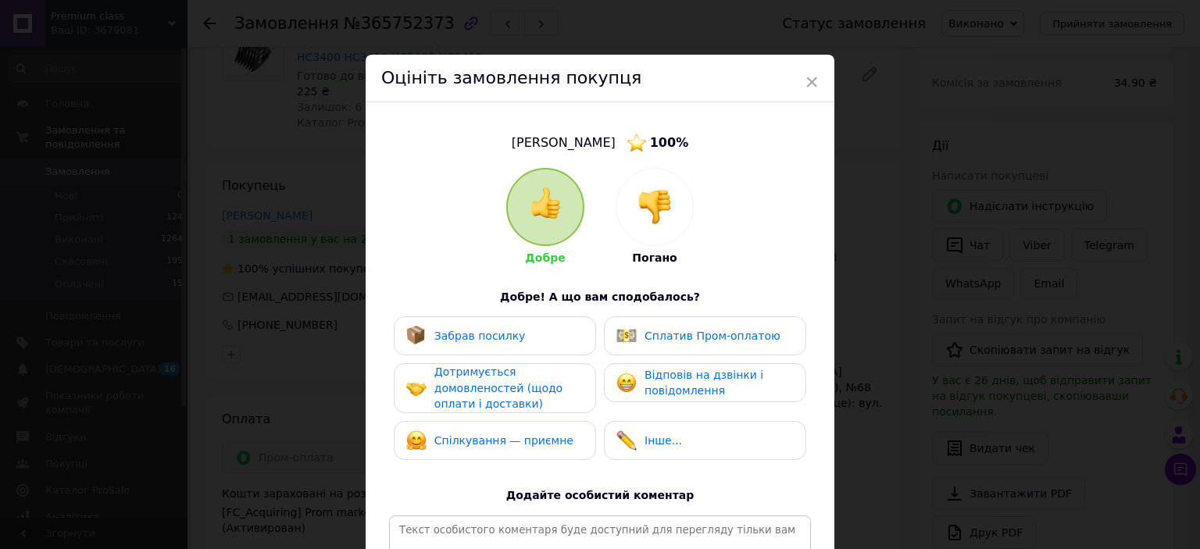
click at [455, 335] on span "Забрав посилку" at bounding box center [479, 336] width 91 height 13
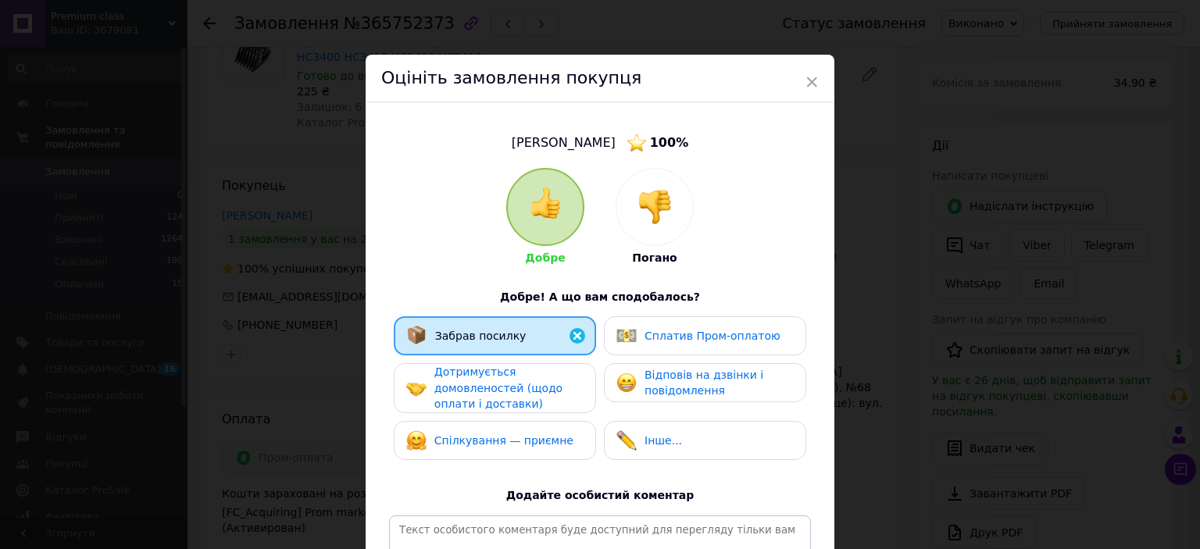
click at [469, 388] on span "Дотримується домовленостей (щодо оплати і доставки)" at bounding box center [498, 388] width 128 height 45
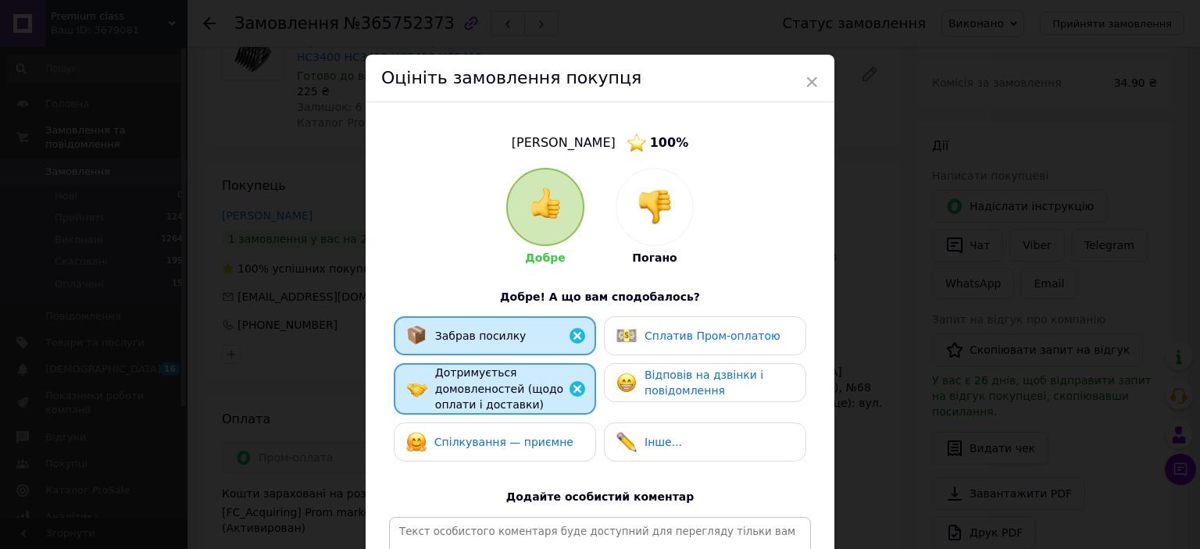
drag, startPoint x: 473, startPoint y: 448, endPoint x: 598, endPoint y: 393, distance: 136.4
click at [480, 448] on span "Спілкування — приємне" at bounding box center [503, 442] width 139 height 13
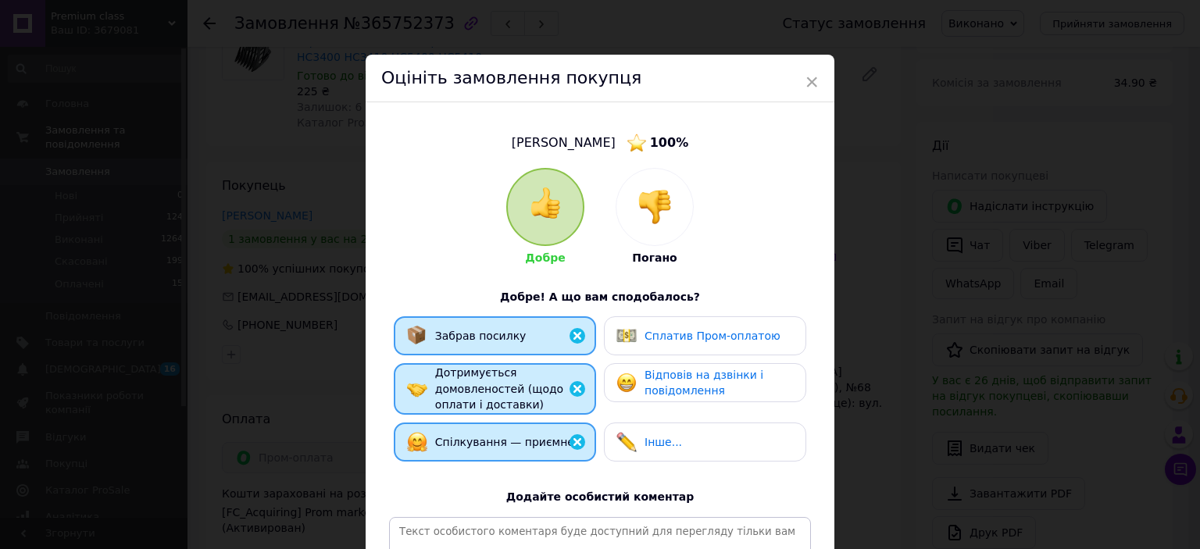
click at [696, 328] on div "Сплатив Пром-оплатою" at bounding box center [713, 336] width 136 height 16
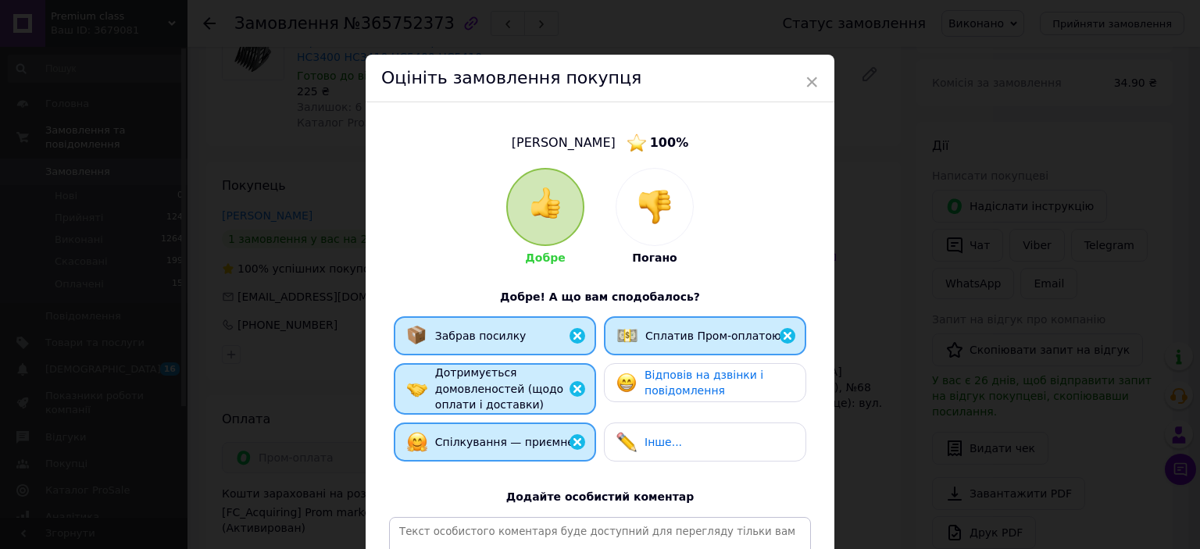
click at [683, 380] on span "Відповів на дзвінки і повідомлення" at bounding box center [704, 383] width 119 height 29
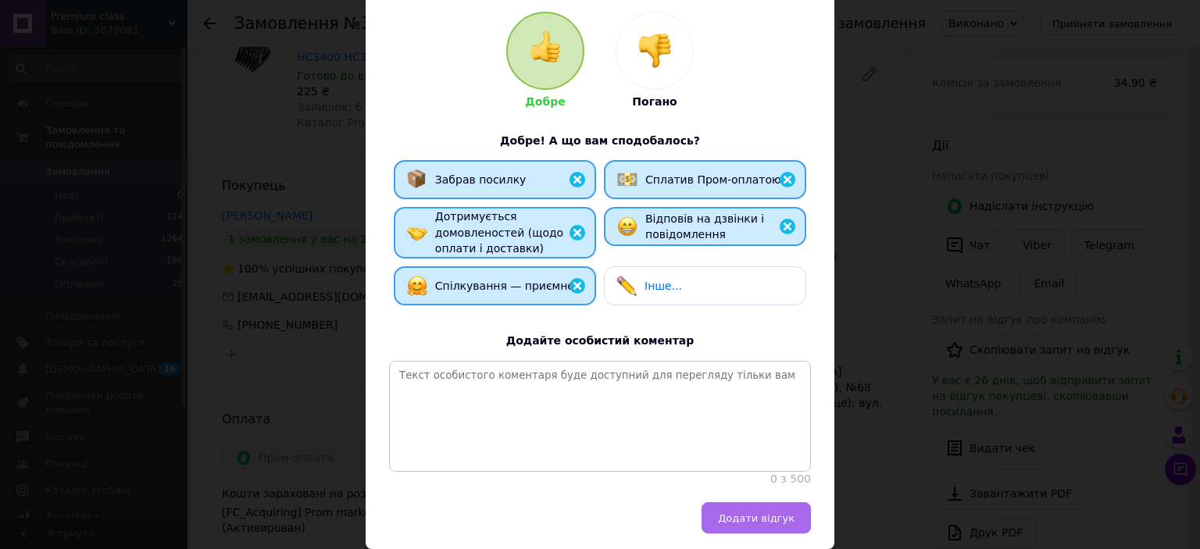
click at [746, 524] on span "Додати відгук" at bounding box center [756, 519] width 77 height 12
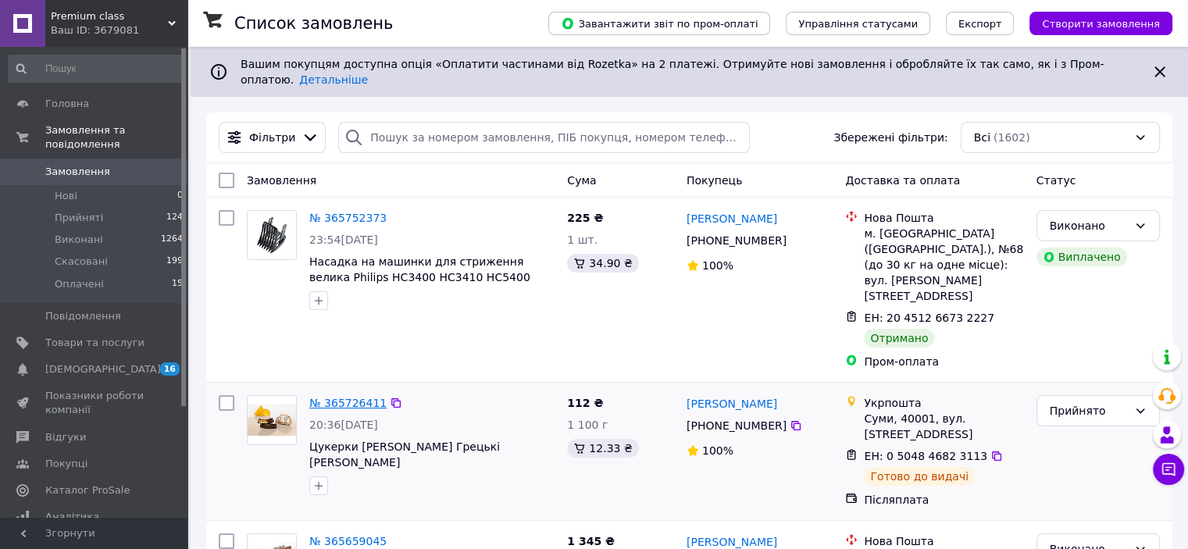
click at [344, 397] on link "№ 365726411" at bounding box center [347, 403] width 77 height 13
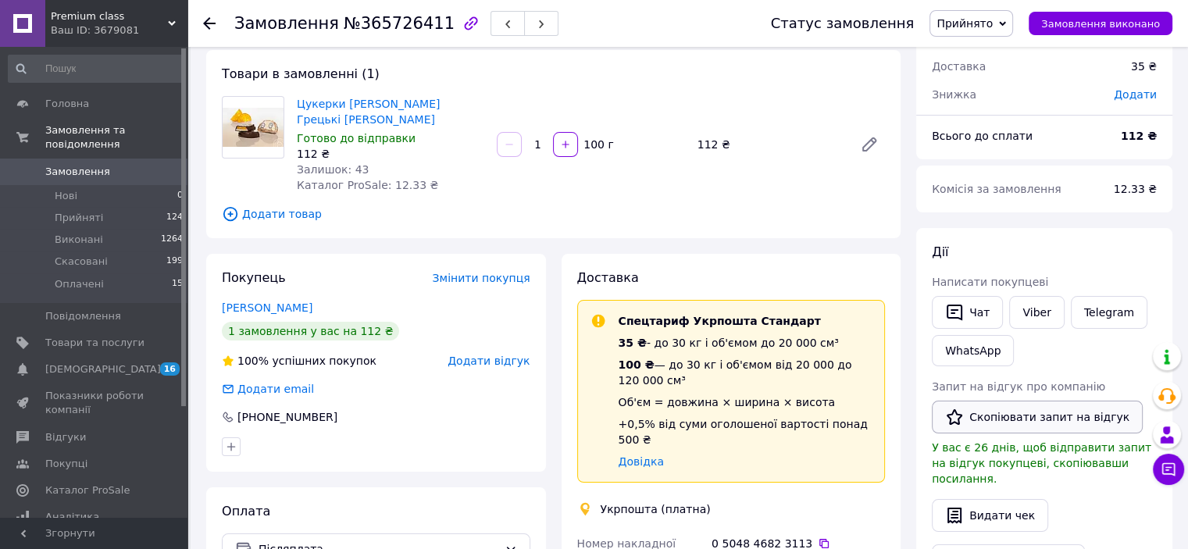
scroll to position [156, 0]
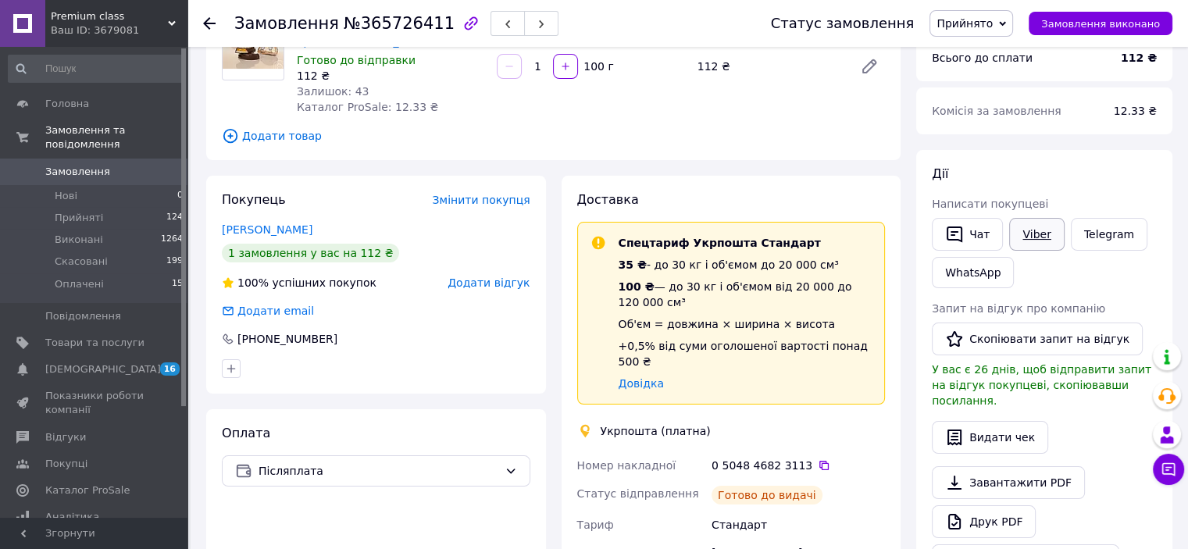
click at [1034, 233] on link "Viber" at bounding box center [1036, 234] width 55 height 33
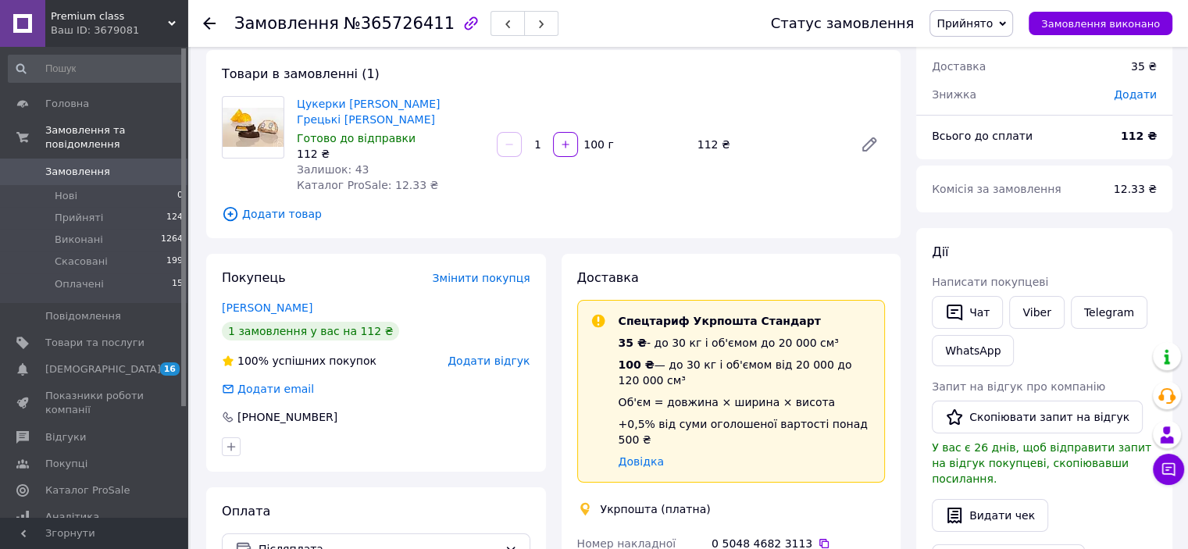
scroll to position [0, 0]
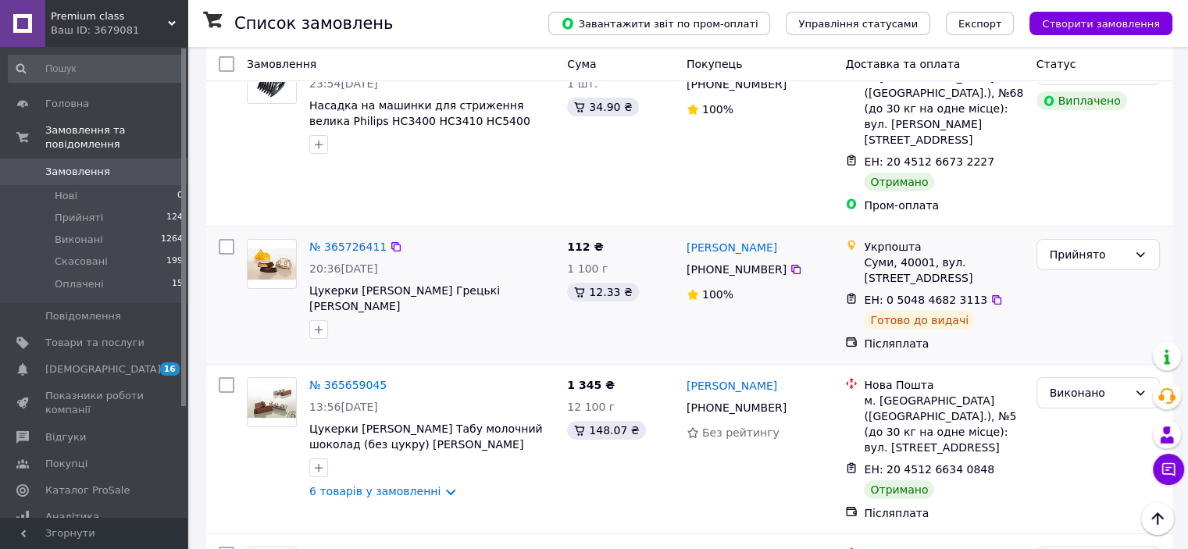
scroll to position [234, 0]
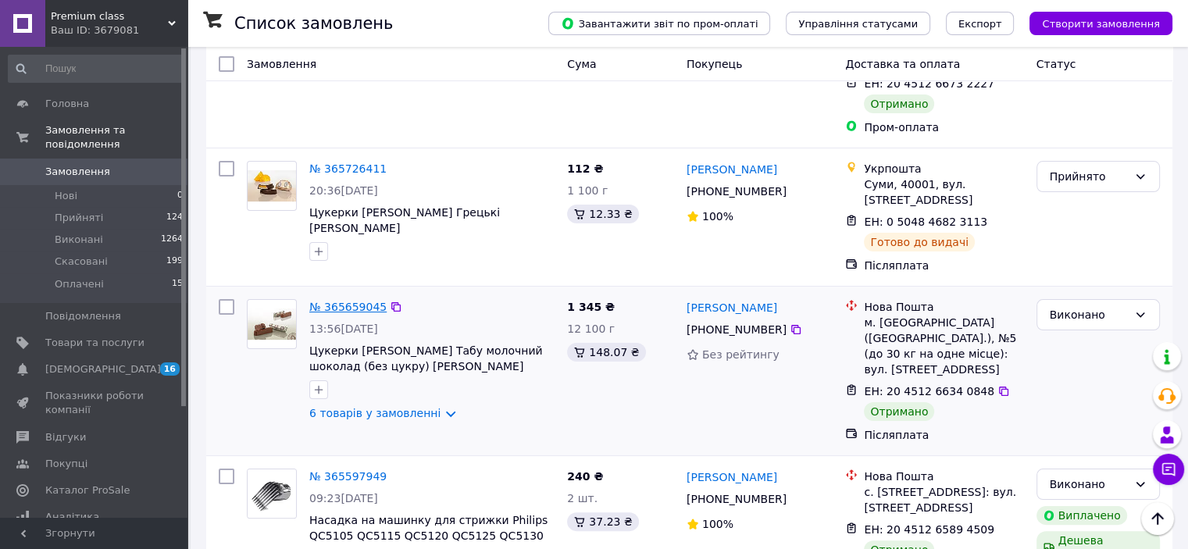
click at [334, 301] on link "№ 365659045" at bounding box center [347, 307] width 77 height 13
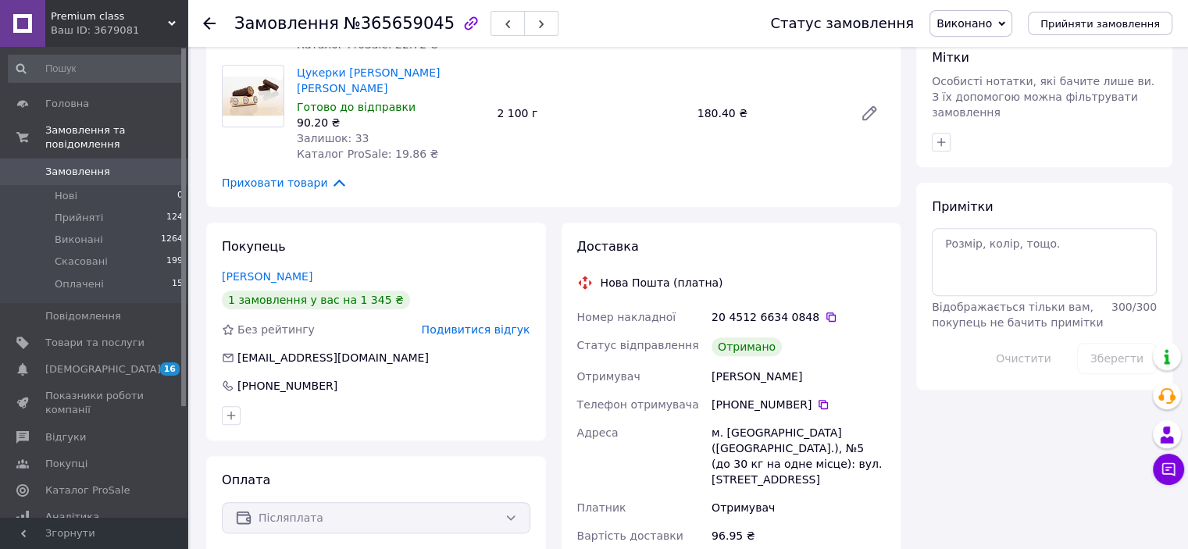
scroll to position [781, 0]
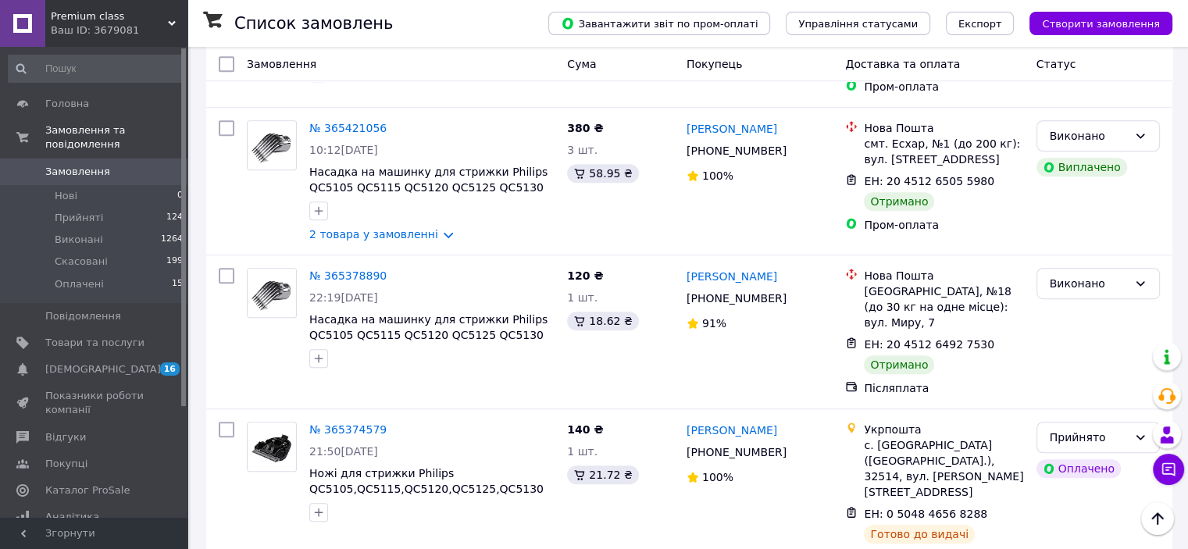
scroll to position [938, 0]
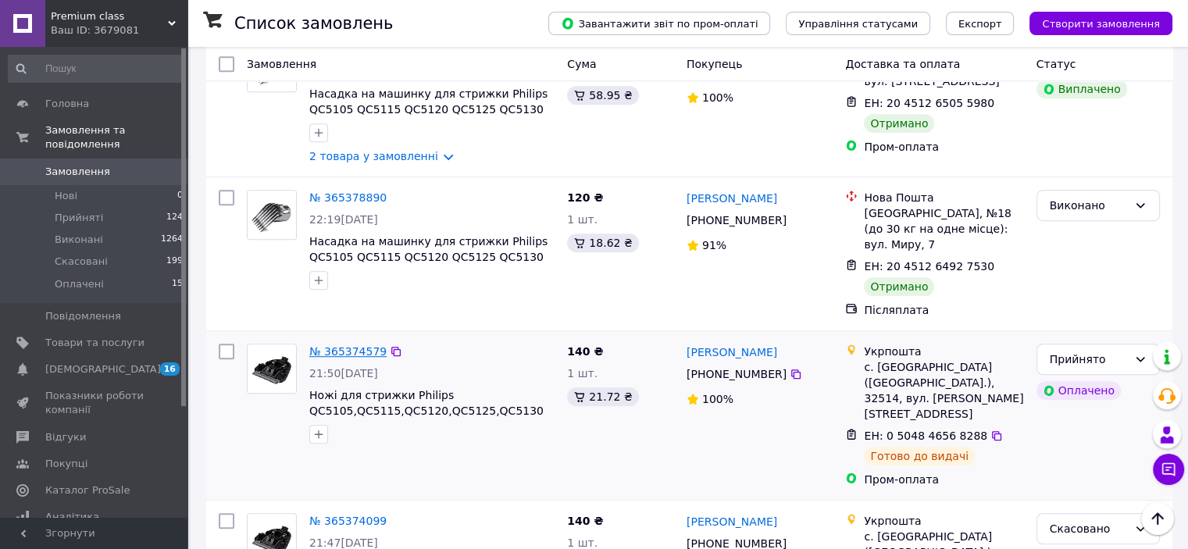
click at [352, 345] on link "№ 365374579" at bounding box center [347, 351] width 77 height 13
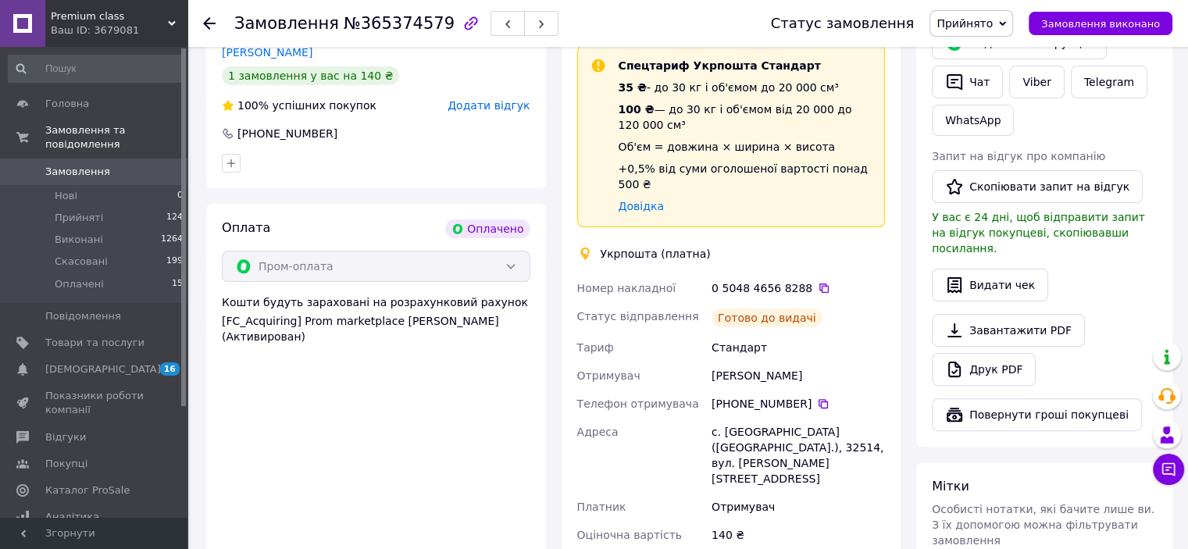
scroll to position [131, 0]
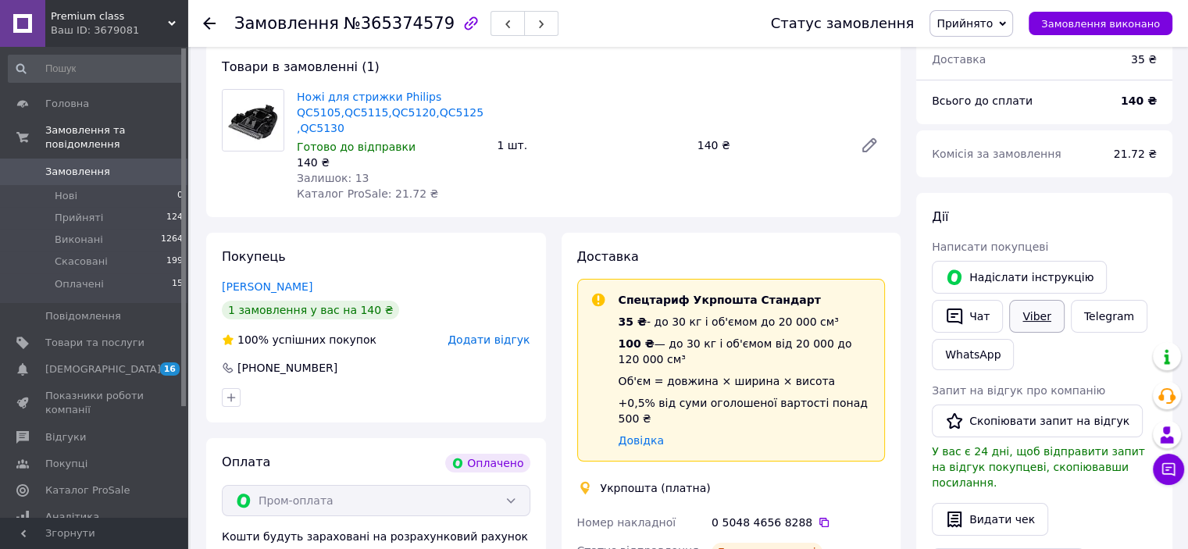
click at [1027, 315] on link "Viber" at bounding box center [1036, 316] width 55 height 33
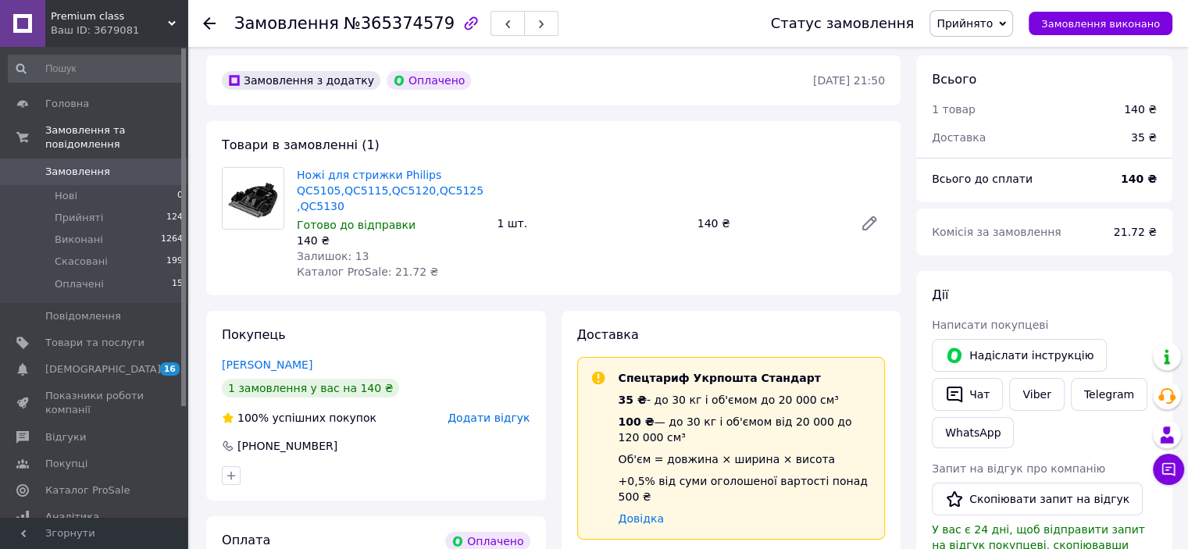
scroll to position [0, 0]
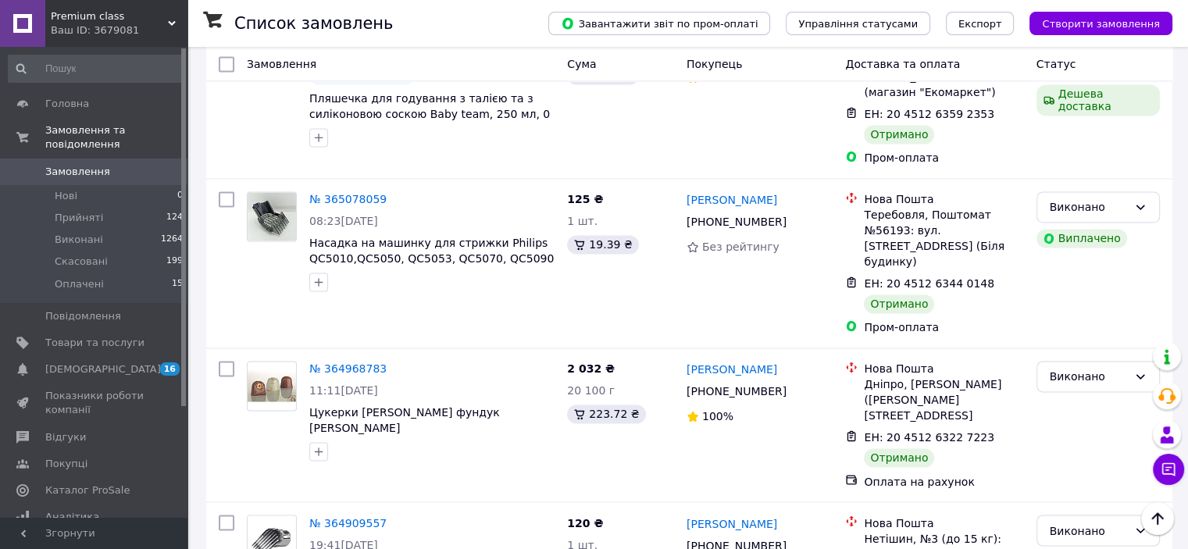
scroll to position [2582, 0]
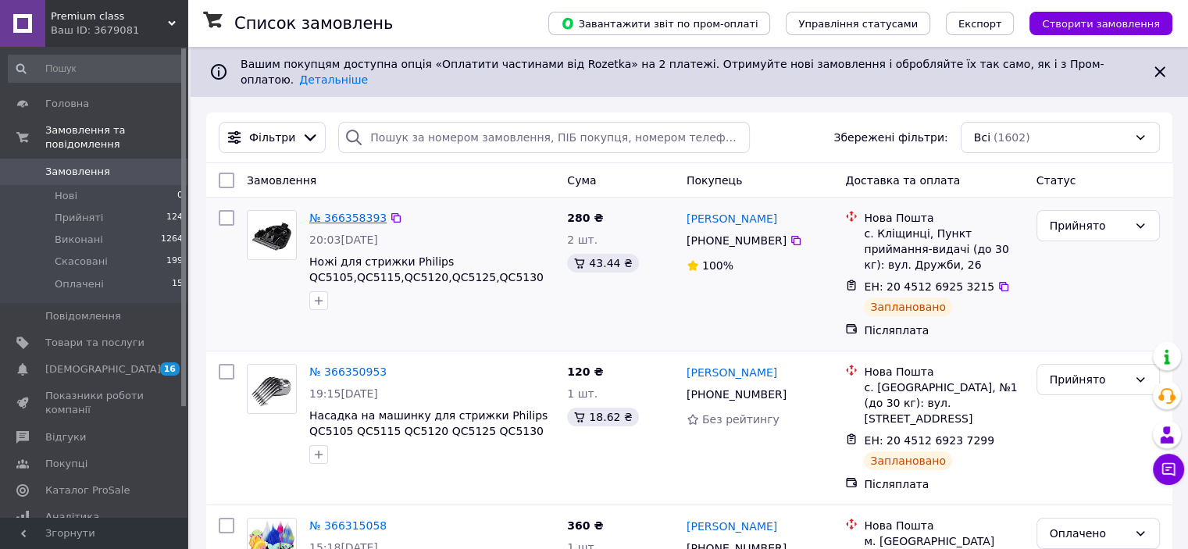
click at [351, 212] on link "№ 366358393" at bounding box center [347, 218] width 77 height 13
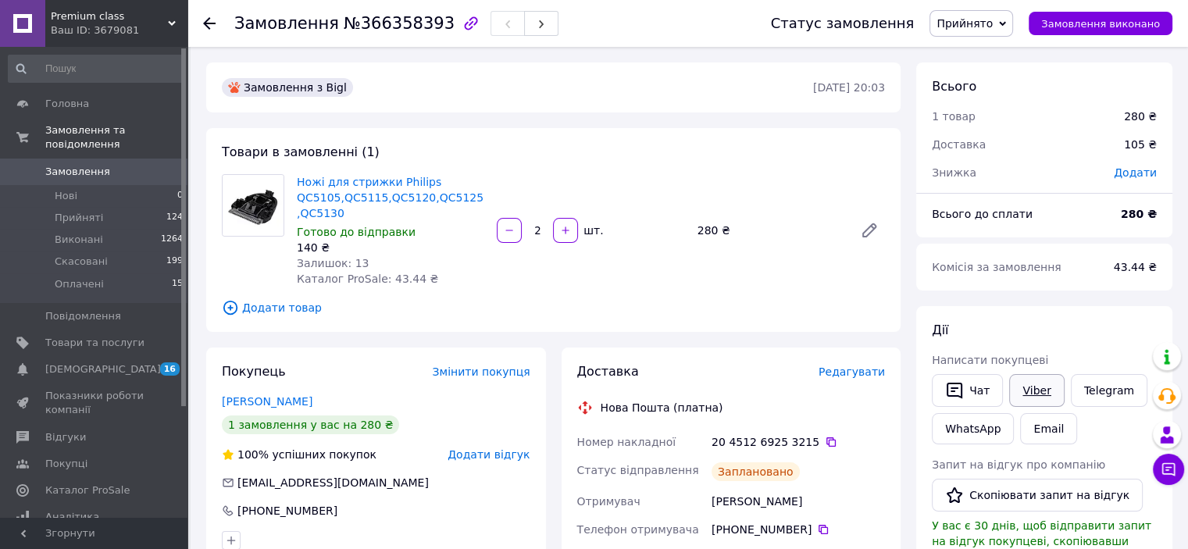
click at [1034, 390] on link "Viber" at bounding box center [1036, 390] width 55 height 33
click at [985, 382] on button "Чат" at bounding box center [967, 390] width 71 height 33
